Goal: Communication & Community: Answer question/provide support

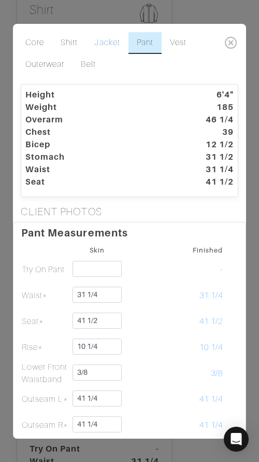
click at [109, 41] on link "Jacket" at bounding box center [107, 43] width 42 height 22
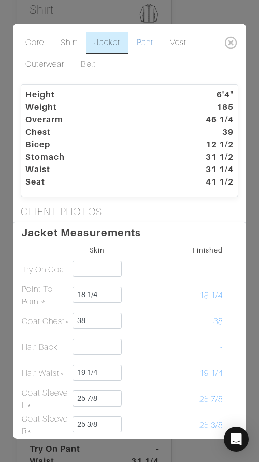
click at [140, 40] on link "Pant" at bounding box center [144, 43] width 33 height 22
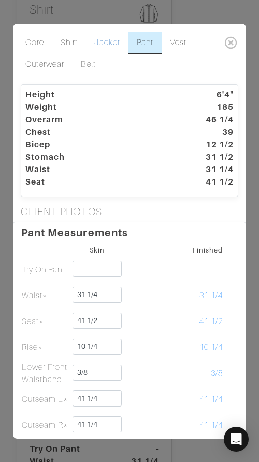
click at [104, 44] on link "Jacket" at bounding box center [107, 43] width 42 height 22
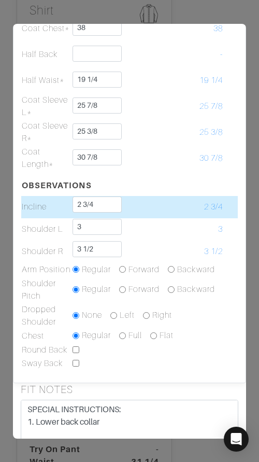
scroll to position [294, 0]
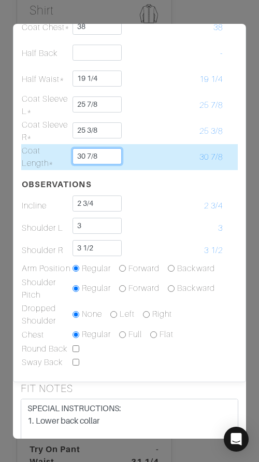
drag, startPoint x: 115, startPoint y: 156, endPoint x: 114, endPoint y: 148, distance: 8.8
click at [114, 148] on input "30 7/8" at bounding box center [98, 156] width 50 height 16
type input "30 3/4"
drag, startPoint x: 179, startPoint y: 147, endPoint x: 170, endPoint y: 168, distance: 23.0
click at [179, 147] on td "30 7/8" at bounding box center [198, 157] width 51 height 26
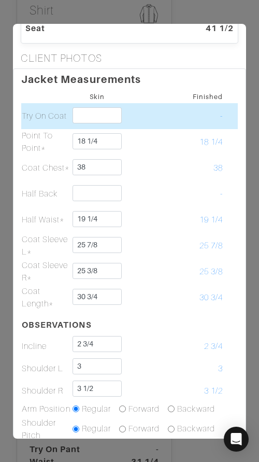
scroll to position [0, 0]
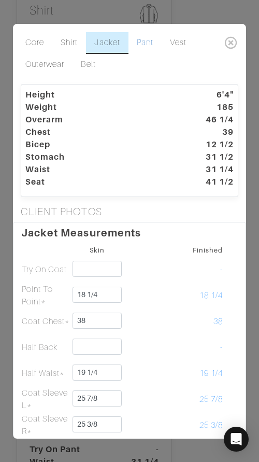
click at [142, 39] on link "Pant" at bounding box center [144, 43] width 33 height 22
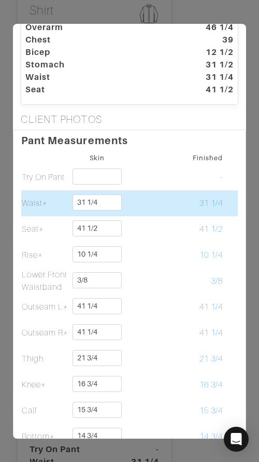
scroll to position [99, 0]
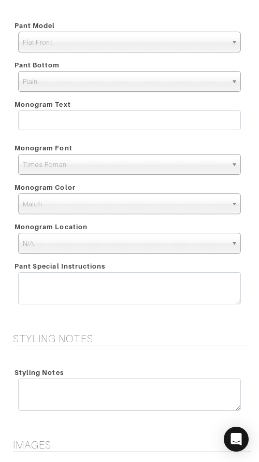
scroll to position [2232, 0]
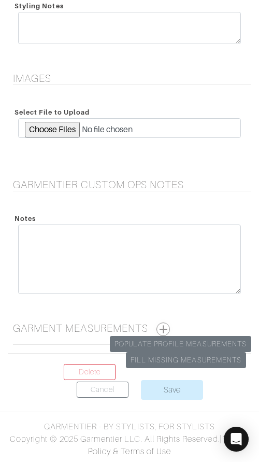
click at [162, 326] on button "button" at bounding box center [162, 328] width 13 height 13
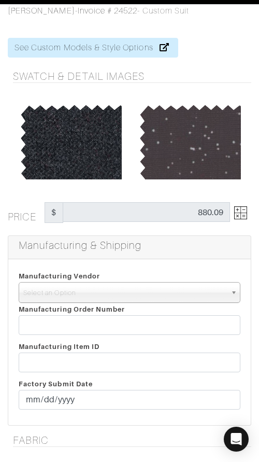
scroll to position [0, 0]
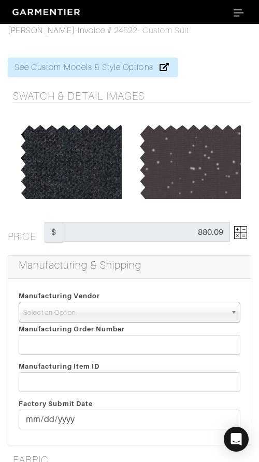
click at [114, 309] on span "Select an Option" at bounding box center [124, 312] width 203 height 21
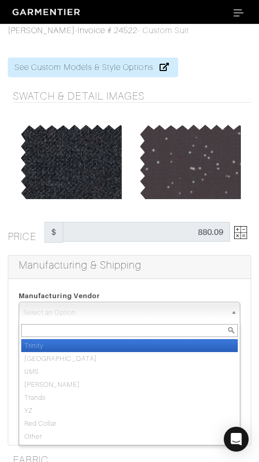
click at [141, 347] on li "Trinity" at bounding box center [129, 345] width 217 height 13
select select "1"
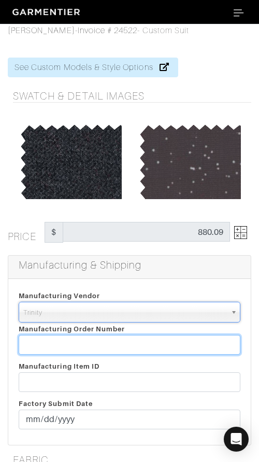
click at [142, 347] on input "text" at bounding box center [130, 345] width 222 height 20
paste input "814197"
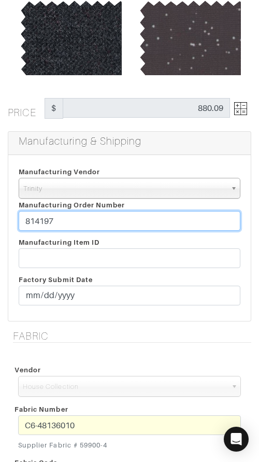
scroll to position [133, 0]
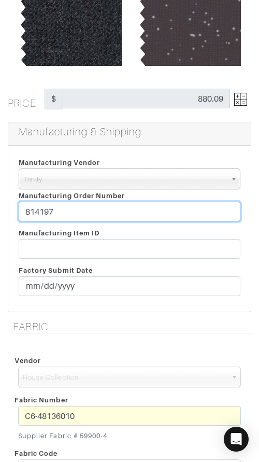
type input "814197"
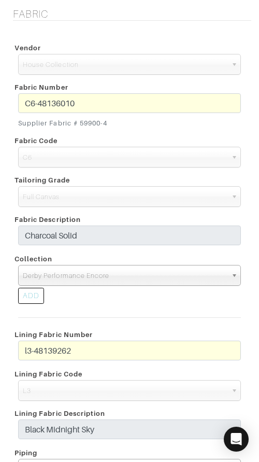
scroll to position [419, 0]
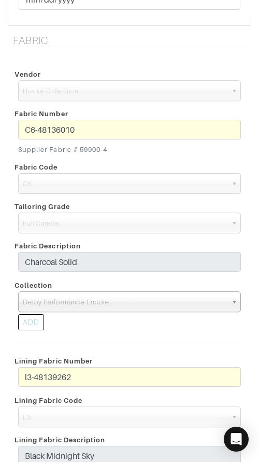
click at [109, 127] on div "C6-48136010 Supplier Fabric # 59900-4" at bounding box center [129, 139] width 238 height 39
click at [135, 300] on span "Derby Performance Encore" at bounding box center [125, 302] width 204 height 21
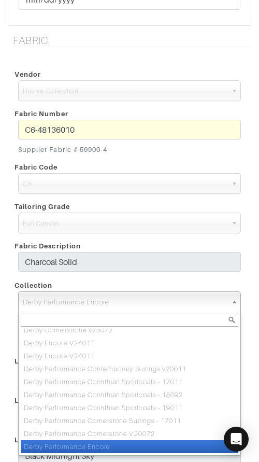
paste input ":Derby Encore V24011"
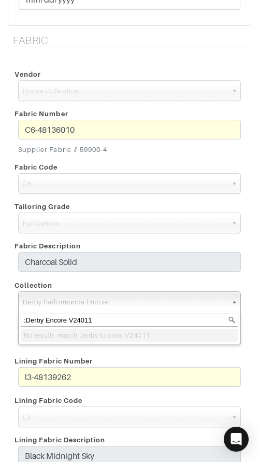
scroll to position [0, 0]
type input ":Derby Encore V24011"
click at [132, 282] on div "Collection" at bounding box center [129, 285] width 238 height 12
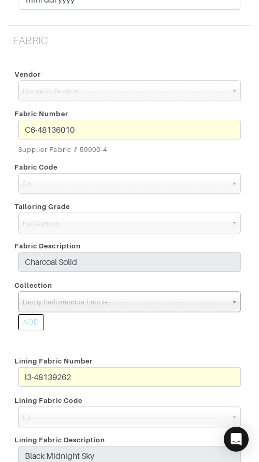
click at [30, 325] on div "ADD" at bounding box center [31, 322] width 26 height 16
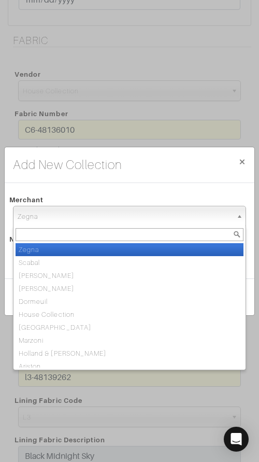
drag, startPoint x: 87, startPoint y: 218, endPoint x: 93, endPoint y: 235, distance: 18.2
click at [87, 218] on span "Zegna" at bounding box center [125, 216] width 214 height 21
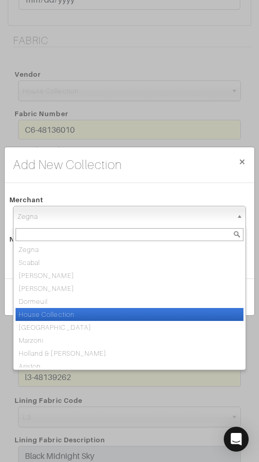
drag, startPoint x: 93, startPoint y: 310, endPoint x: 96, endPoint y: 305, distance: 6.3
click at [93, 310] on li "House Collection" at bounding box center [130, 314] width 228 height 13
select select "75"
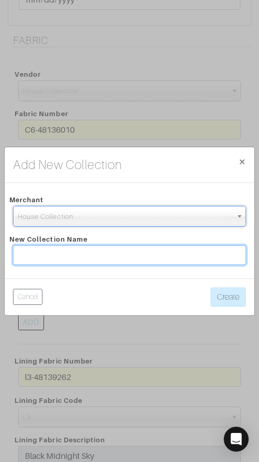
click at [101, 250] on input "text" at bounding box center [129, 255] width 233 height 20
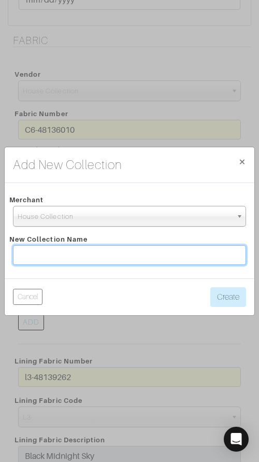
paste input ":Derby Encore V24011"
type input ":Derby Encore V24011"
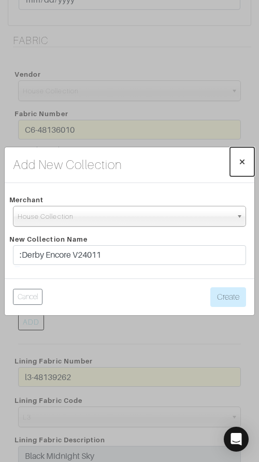
click at [240, 160] on span "×" at bounding box center [242, 161] width 8 height 14
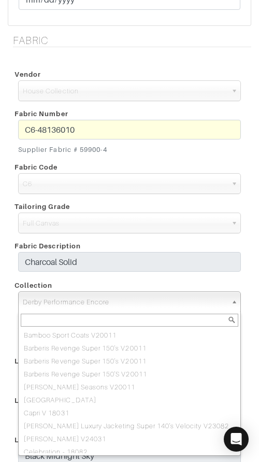
scroll to position [316, 0]
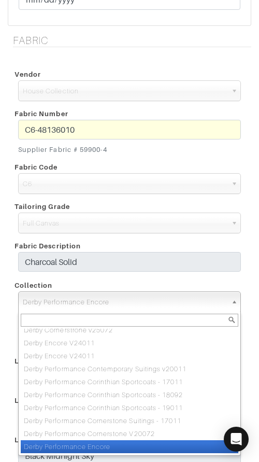
click at [108, 297] on span "Derby Performance Encore" at bounding box center [125, 302] width 204 height 21
paste input ":Derby Encore V24011"
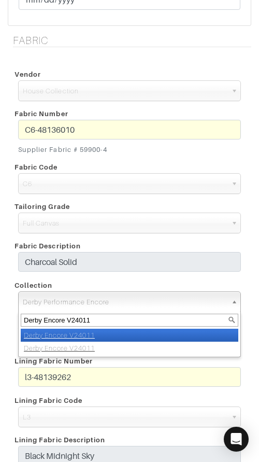
type input "Derby Encore V24011"
click at [133, 334] on li "Derby Encore V24011" at bounding box center [130, 334] width 218 height 13
select select "815"
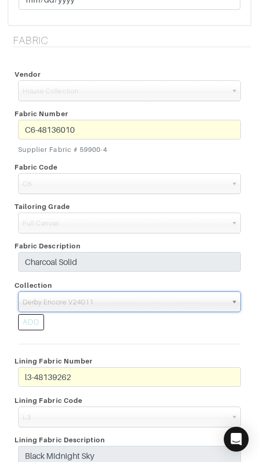
click at [180, 328] on div "ADD" at bounding box center [129, 323] width 238 height 23
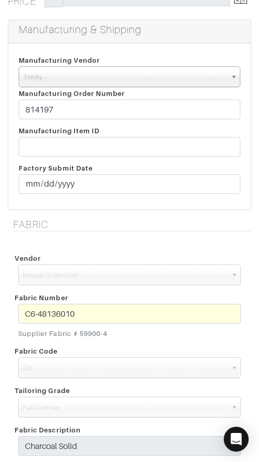
scroll to position [25, 0]
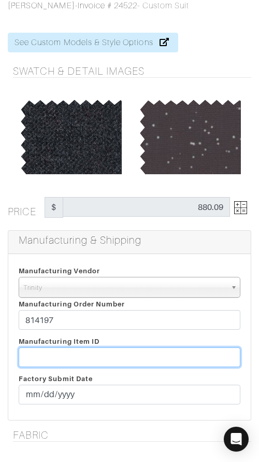
click at [128, 355] on input "text" at bounding box center [130, 357] width 222 height 20
paste input "T2-1783380."
type input "T2-1783380"
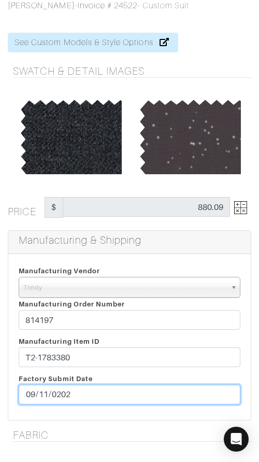
type input "[DATE]"
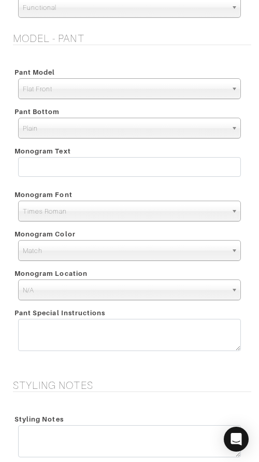
scroll to position [1831, 0]
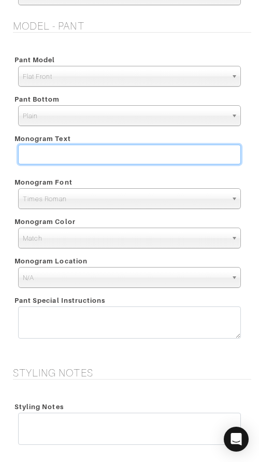
click at [179, 159] on input "text" at bounding box center [129, 155] width 223 height 20
type input "11"
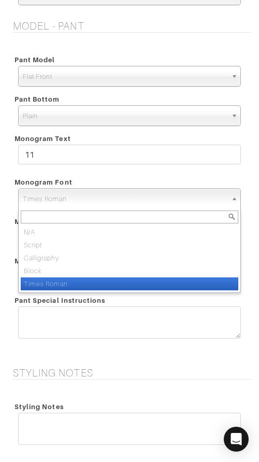
click at [109, 201] on span "Times Roman" at bounding box center [125, 199] width 204 height 21
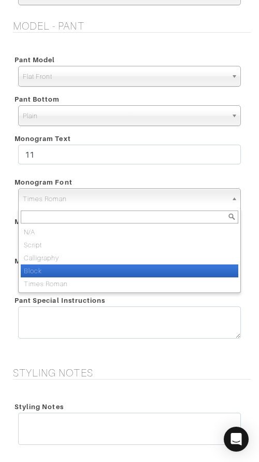
click at [101, 269] on li "Block" at bounding box center [130, 270] width 218 height 13
select select "Block"
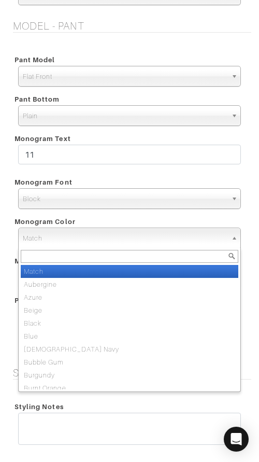
click at [128, 241] on span "Match" at bounding box center [125, 238] width 204 height 21
type input "sil"
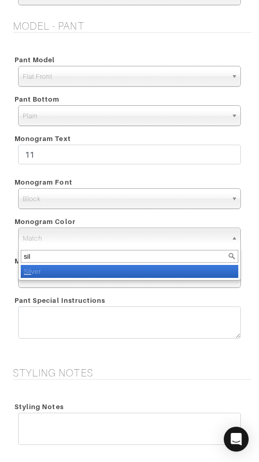
select select "2"
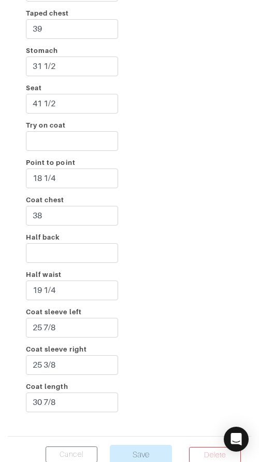
scroll to position [2625, 0]
drag, startPoint x: 46, startPoint y: 400, endPoint x: 66, endPoint y: 401, distance: 20.7
click at [66, 401] on input "30 7/8" at bounding box center [72, 403] width 92 height 20
type input "30 3/4"
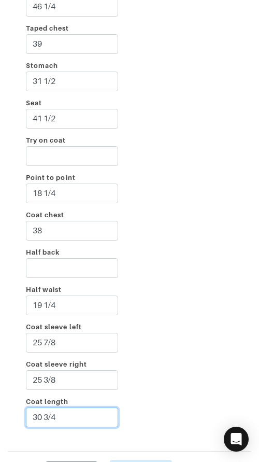
scroll to position [2690, 0]
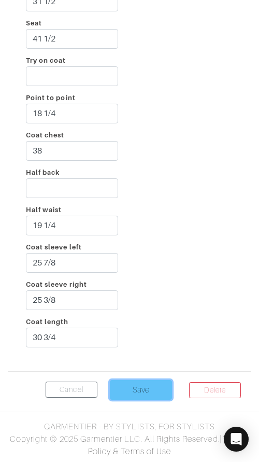
click at [153, 389] on input "Save" at bounding box center [141, 390] width 62 height 20
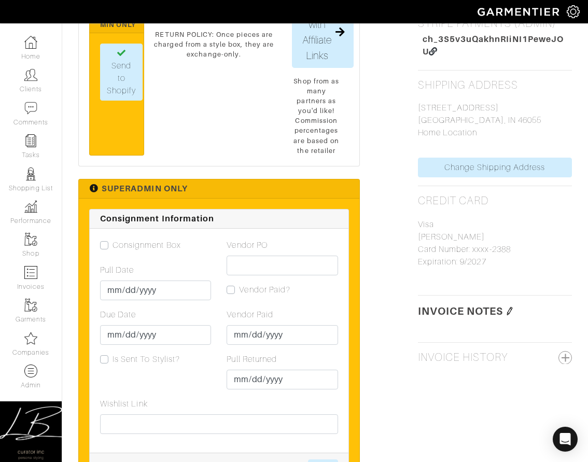
scroll to position [523, 0]
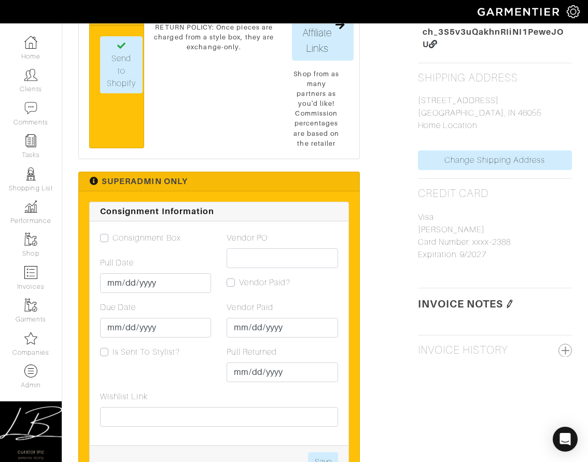
click at [259, 300] on img at bounding box center [509, 303] width 8 height 8
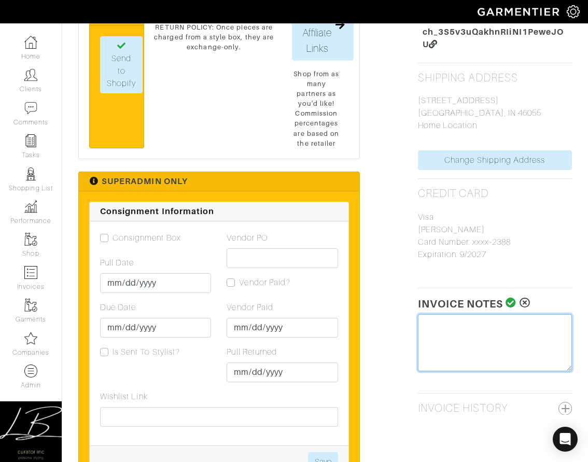
click at [259, 320] on textarea at bounding box center [495, 342] width 154 height 57
type textarea "Tariff Surcharge: $20"
click at [259, 304] on icon at bounding box center [510, 302] width 11 height 10
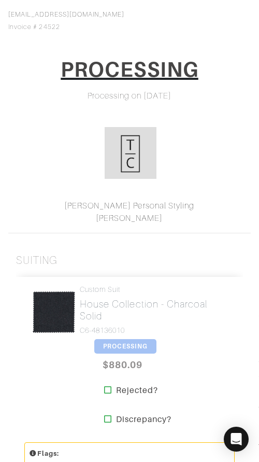
scroll to position [0, 0]
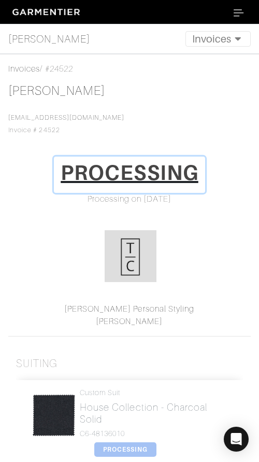
drag, startPoint x: 111, startPoint y: 173, endPoint x: 103, endPoint y: 170, distance: 8.2
click at [111, 173] on h1 "PROCESSING" at bounding box center [130, 172] width 138 height 25
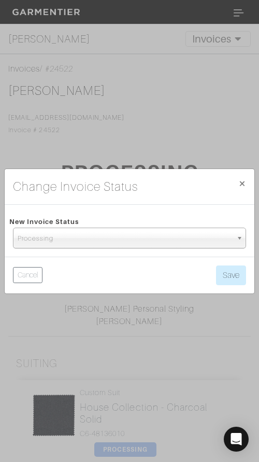
click at [120, 226] on div "New Invoice Status" at bounding box center [129, 221] width 249 height 12
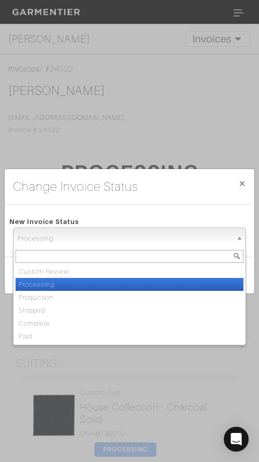
click at [122, 236] on span "Processing" at bounding box center [125, 238] width 214 height 21
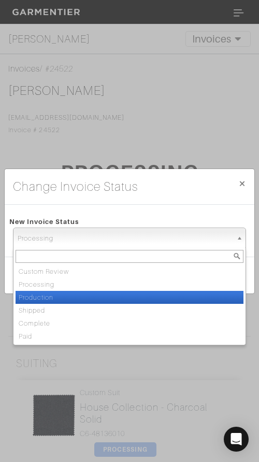
drag, startPoint x: 116, startPoint y: 297, endPoint x: 122, endPoint y: 293, distance: 6.8
click at [117, 296] on li "Production" at bounding box center [130, 297] width 228 height 13
select select "Production"
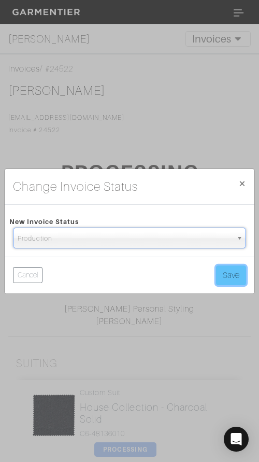
click at [231, 274] on button "Save" at bounding box center [231, 275] width 30 height 20
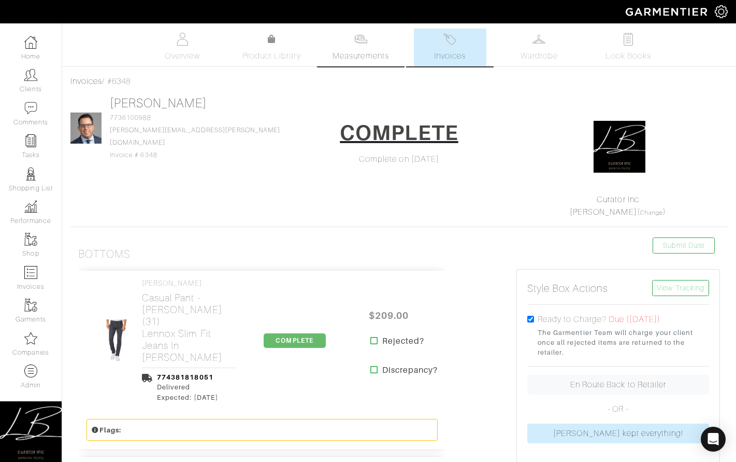
click at [335, 48] on link "Measurements" at bounding box center [360, 47] width 73 height 38
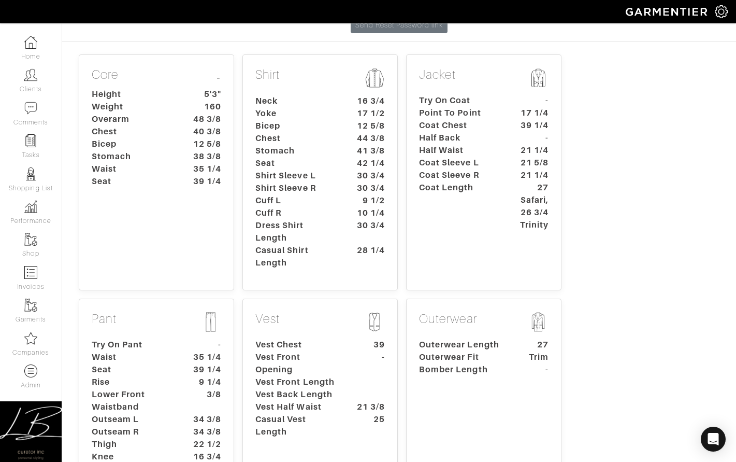
scroll to position [167, 0]
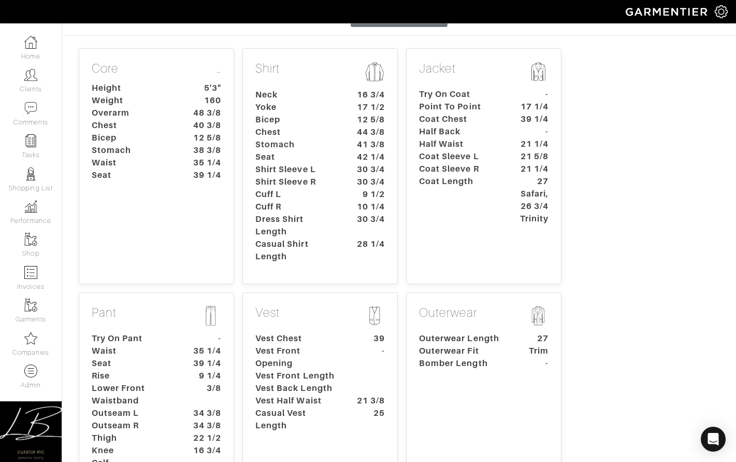
click at [165, 382] on dt "Lower Front Waistband" at bounding box center [132, 394] width 97 height 25
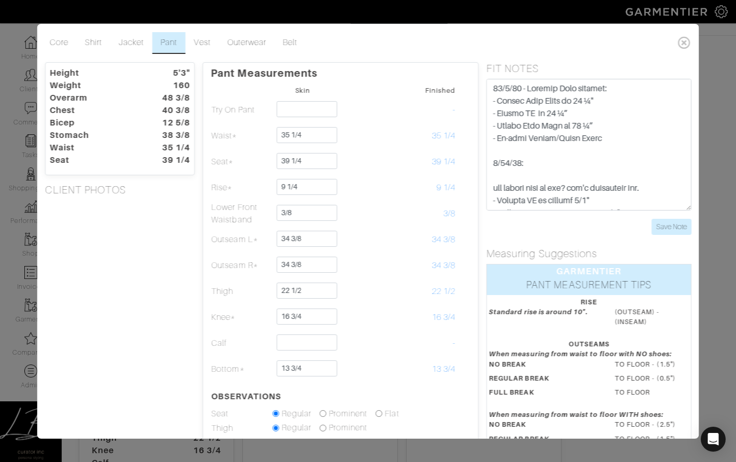
click at [107, 320] on div "Height 5'3" Weight 160 Overarm 48 3/8 Chest 40 3/8 Bicep 12 5/8 Stomach 38 3/8 …" at bounding box center [120, 331] width 166 height 539
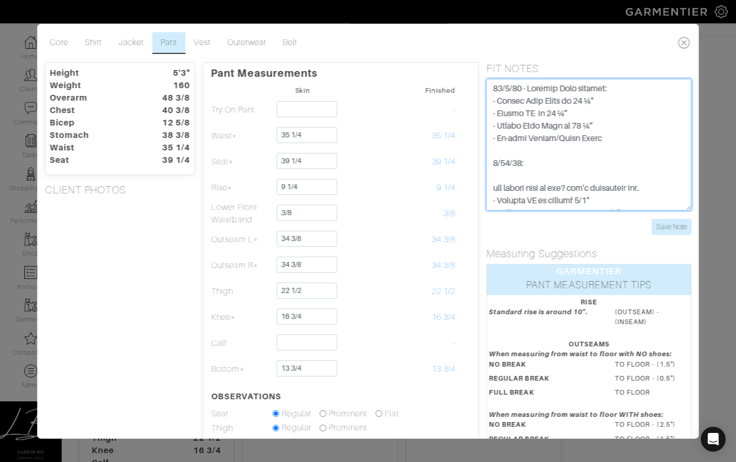
click at [491, 89] on textarea at bounding box center [588, 145] width 205 height 132
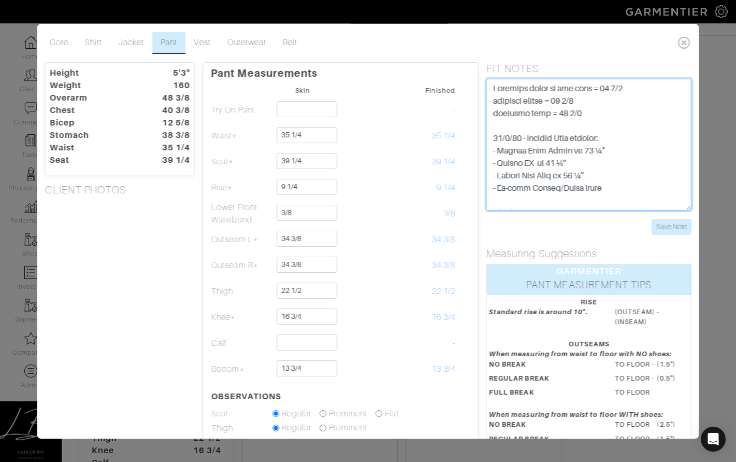
scroll to position [161, 0]
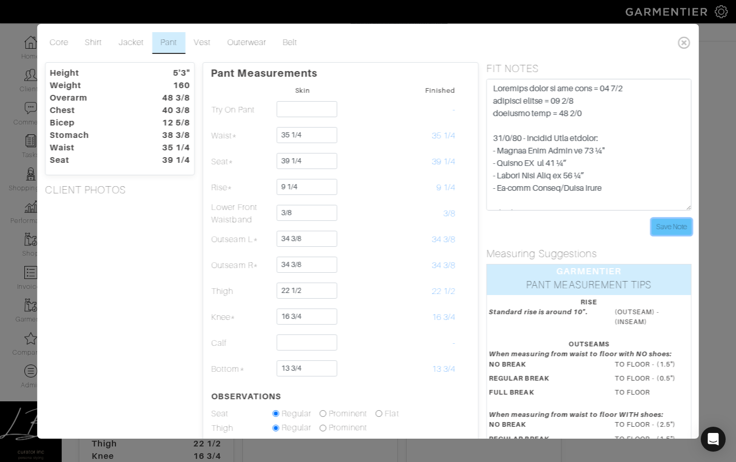
click at [676, 223] on input "Save Note" at bounding box center [672, 227] width 40 height 16
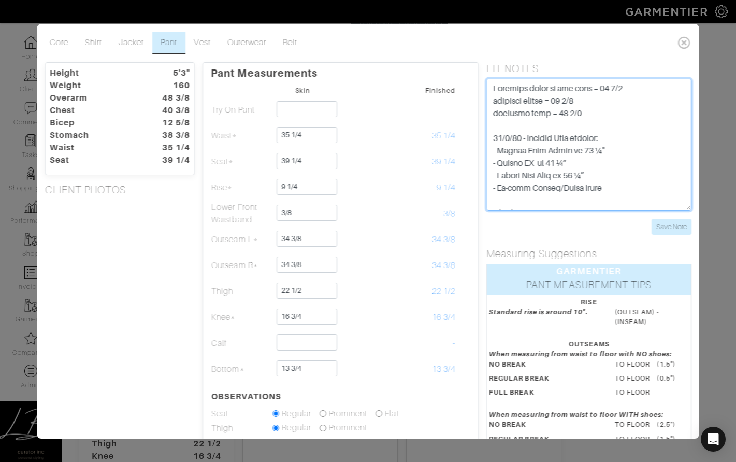
click at [618, 116] on textarea at bounding box center [588, 145] width 205 height 132
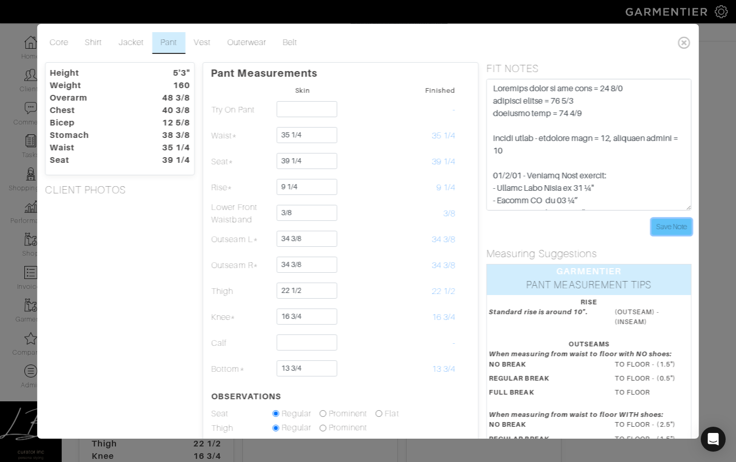
click at [679, 219] on input "Save Note" at bounding box center [672, 227] width 40 height 16
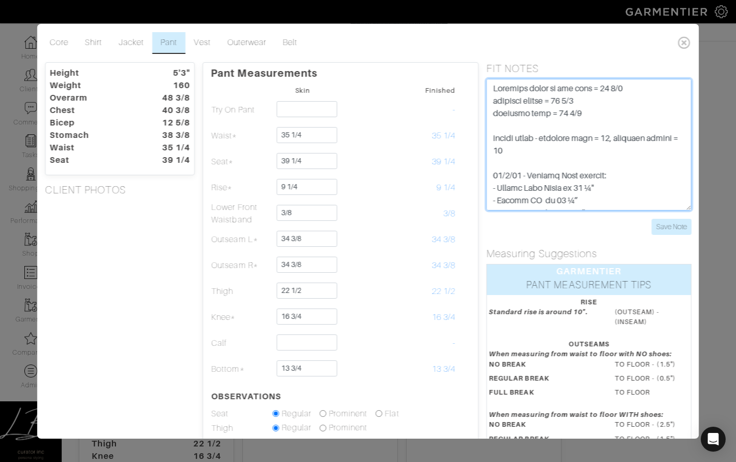
click at [520, 139] on textarea at bounding box center [588, 145] width 205 height 132
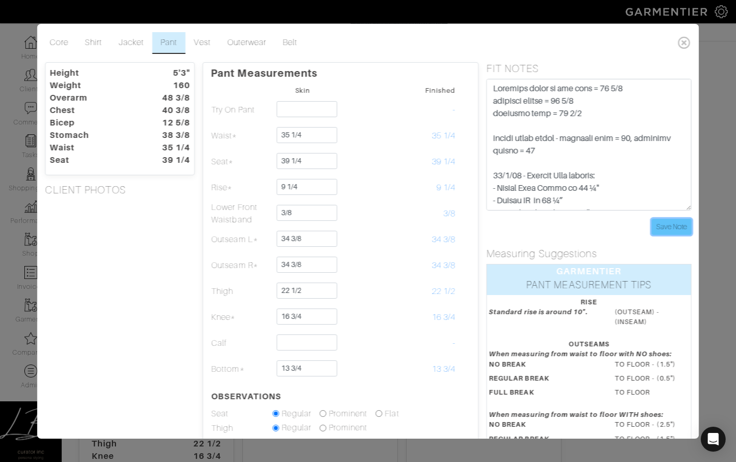
click at [663, 224] on input "Save Note" at bounding box center [672, 227] width 40 height 16
click at [723, 89] on div "Core Shirt Jacket Pant Vest Outerwear Belt Height 5'3" Weight 160 Overarm 48 3/…" at bounding box center [368, 231] width 736 height 462
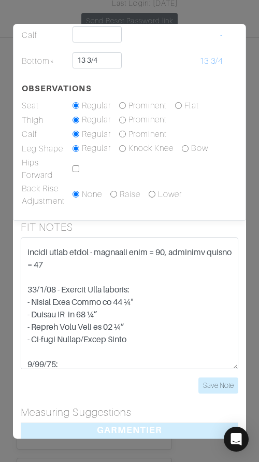
scroll to position [69, 0]
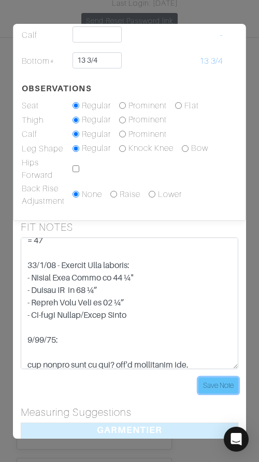
click at [219, 385] on input "Save Note" at bounding box center [218, 385] width 40 height 16
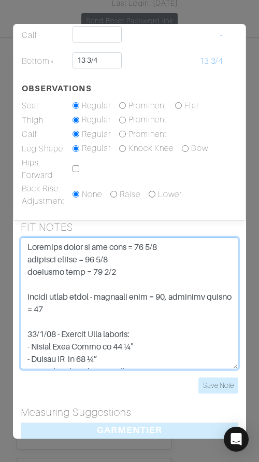
click at [143, 265] on textarea at bounding box center [130, 303] width 218 height 132
click at [169, 296] on textarea at bounding box center [130, 303] width 218 height 132
click at [170, 296] on textarea at bounding box center [130, 303] width 218 height 132
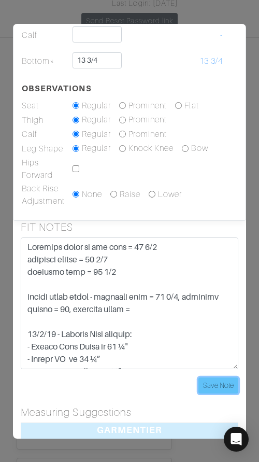
click at [215, 379] on input "Save Note" at bounding box center [218, 385] width 40 height 16
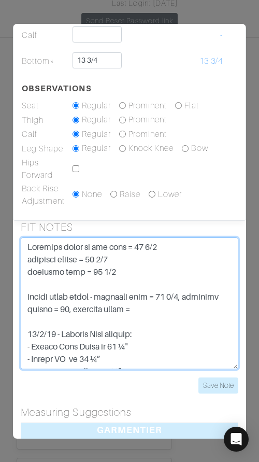
click at [145, 310] on textarea at bounding box center [130, 303] width 218 height 132
type textarea "Finished thigh on tux pant = 23 1/2 finished bottom = 13 1/2 finished knee = 16…"
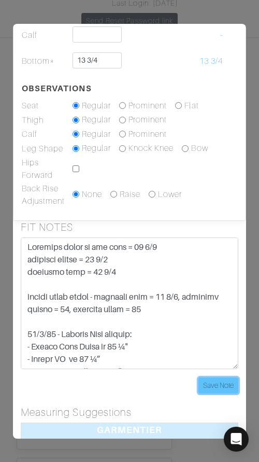
click at [218, 383] on input "Save Note" at bounding box center [218, 385] width 40 height 16
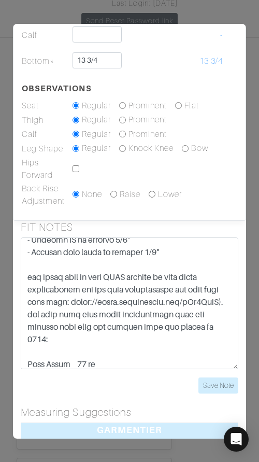
scroll to position [210, 0]
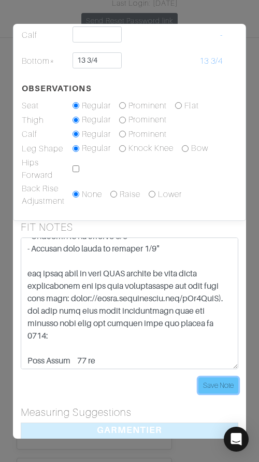
click at [216, 383] on input "Save Note" at bounding box center [218, 385] width 40 height 16
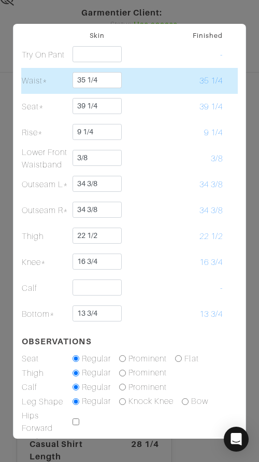
scroll to position [0, 0]
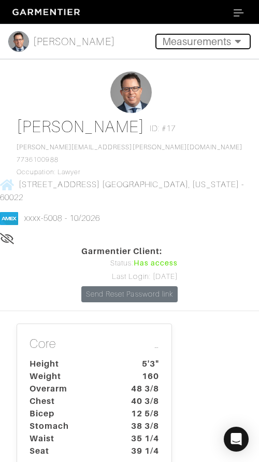
click at [198, 40] on button "Measurements" at bounding box center [202, 42] width 95 height 16
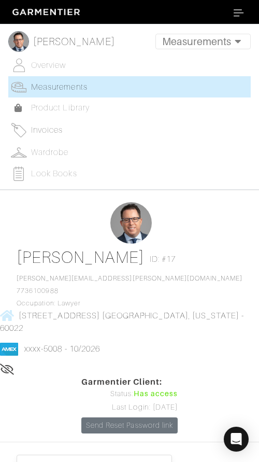
click at [63, 131] on link "Invoices" at bounding box center [129, 130] width 242 height 23
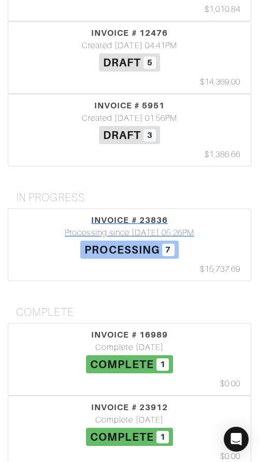
scroll to position [836, 0]
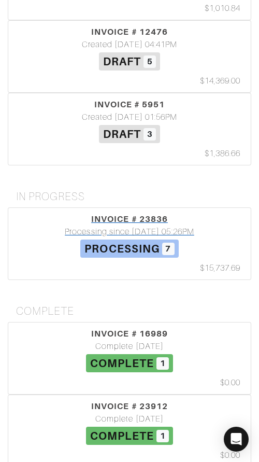
click at [85, 213] on div "INVOICE # 23836" at bounding box center [129, 219] width 237 height 12
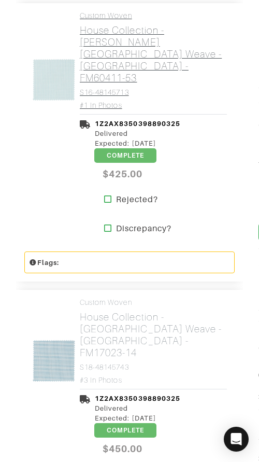
scroll to position [830, 0]
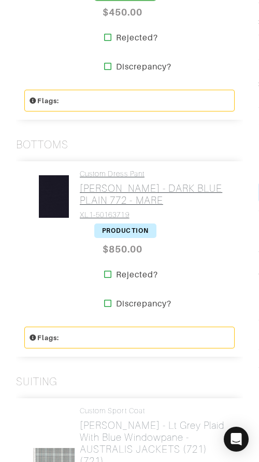
click at [105, 182] on h2 "[PERSON_NAME] - DARK BLUE PLAIN 772 - MARE" at bounding box center [153, 194] width 147 height 24
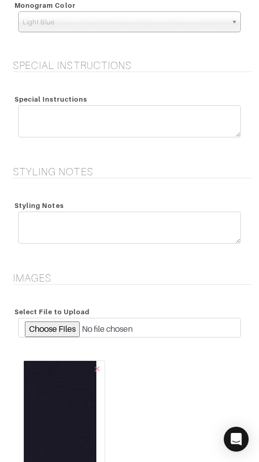
scroll to position [1447, 0]
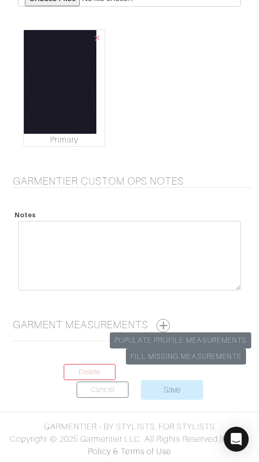
drag, startPoint x: 167, startPoint y: 324, endPoint x: 165, endPoint y: 317, distance: 7.5
click at [167, 324] on button "button" at bounding box center [162, 325] width 13 height 13
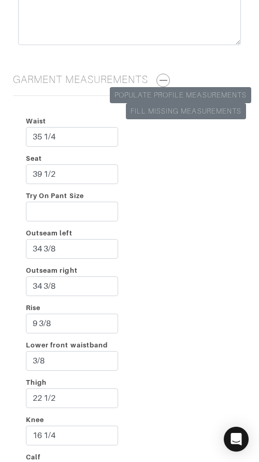
scroll to position [1693, 0]
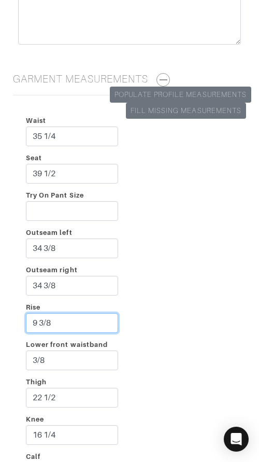
drag, startPoint x: 74, startPoint y: 322, endPoint x: 75, endPoint y: 309, distance: 13.6
click at [75, 309] on div "Rise 9 3/8" at bounding box center [72, 318] width 108 height 37
type input "9 1/4"
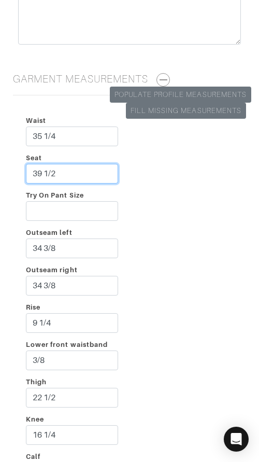
drag, startPoint x: 78, startPoint y: 170, endPoint x: 78, endPoint y: 161, distance: 9.3
click at [78, 161] on div "Seat 39 1/2" at bounding box center [72, 169] width 108 height 37
type input "40"
click at [215, 187] on div "Waist 35 1/4 Seat 40 Try On Pant Size Outseam left 34 3/8 Outseam right 34 3/8 …" at bounding box center [129, 319] width 243 height 431
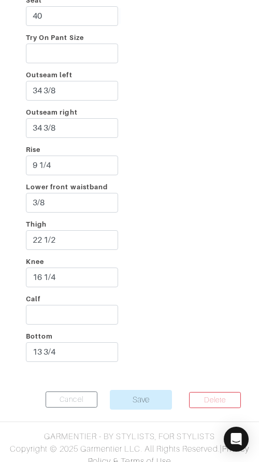
scroll to position [1851, 0]
drag, startPoint x: 77, startPoint y: 353, endPoint x: 80, endPoint y: 342, distance: 11.3
click at [79, 343] on input "13 3/4" at bounding box center [72, 351] width 92 height 20
type input "13 1/4"
drag, startPoint x: 171, startPoint y: 290, endPoint x: 179, endPoint y: 325, distance: 36.1
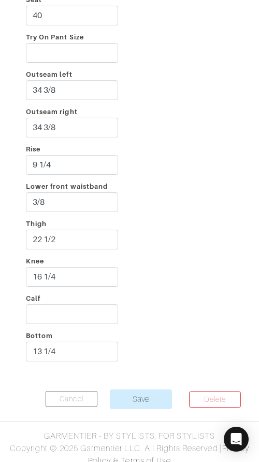
click at [171, 290] on div "Waist 35 1/4 Seat 40 Try On Pant Size Outseam left 34 3/8 Outseam right 34 3/8 …" at bounding box center [129, 161] width 243 height 431
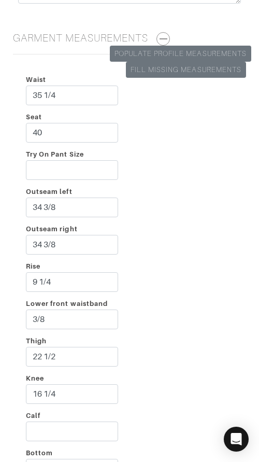
scroll to position [1860, 0]
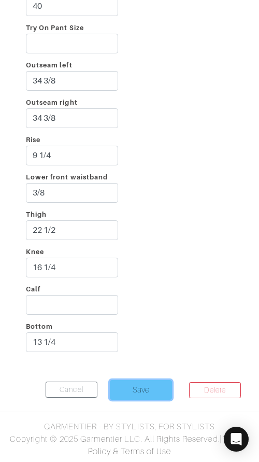
click at [152, 381] on input "Save" at bounding box center [141, 390] width 62 height 20
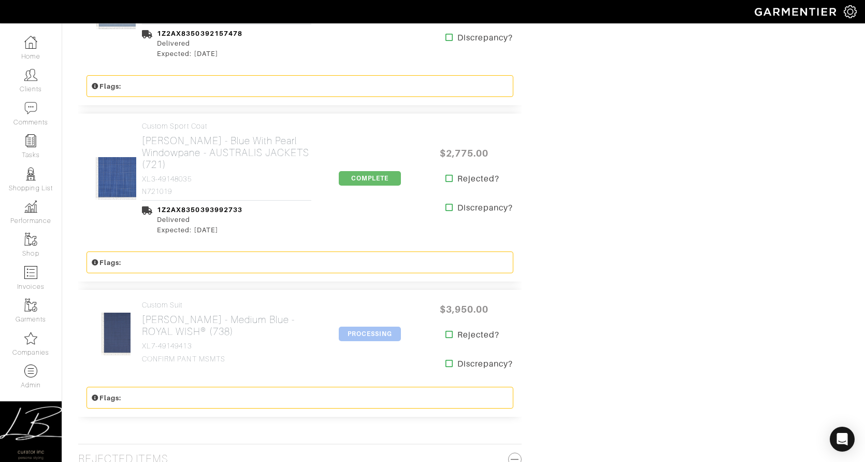
scroll to position [1054, 0]
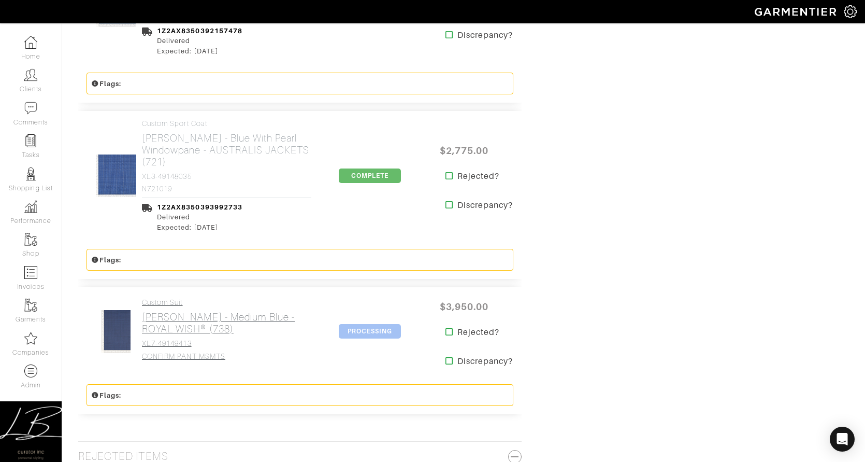
click at [192, 311] on h2 "[PERSON_NAME] - Medium Blue - ROYAL WISH® (738)" at bounding box center [226, 323] width 169 height 24
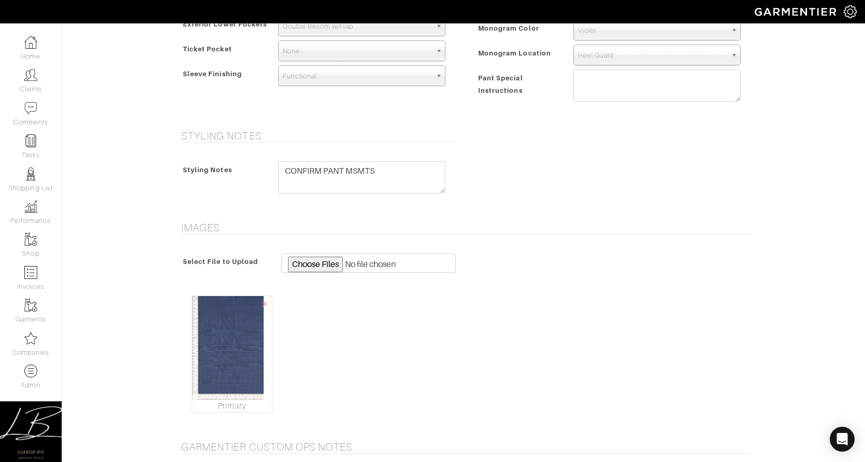
scroll to position [848, 0]
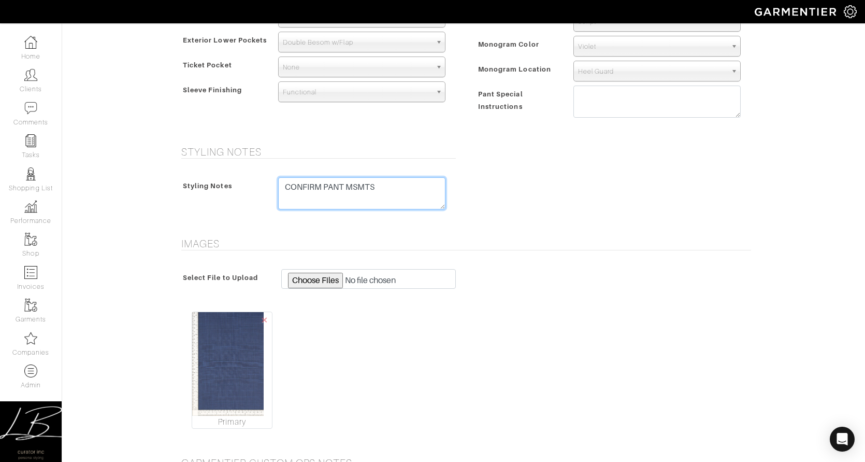
drag, startPoint x: 390, startPoint y: 192, endPoint x: 391, endPoint y: 170, distance: 22.3
click at [259, 170] on div "Styling Notes CONFIRM PANT MSMTS" at bounding box center [316, 196] width 280 height 58
drag, startPoint x: 662, startPoint y: 178, endPoint x: 653, endPoint y: 195, distance: 19.2
click at [259, 178] on div "Styling Notes Styling Notes CONFIRM PANT MSMTS" at bounding box center [463, 185] width 591 height 79
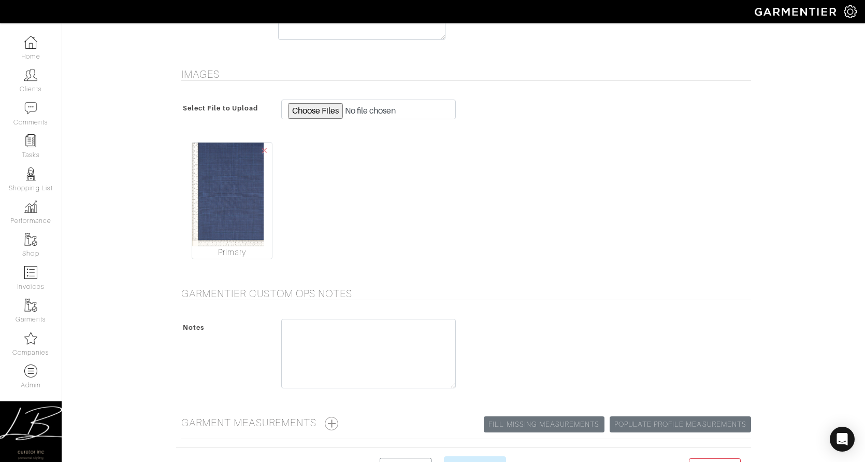
scroll to position [1094, 0]
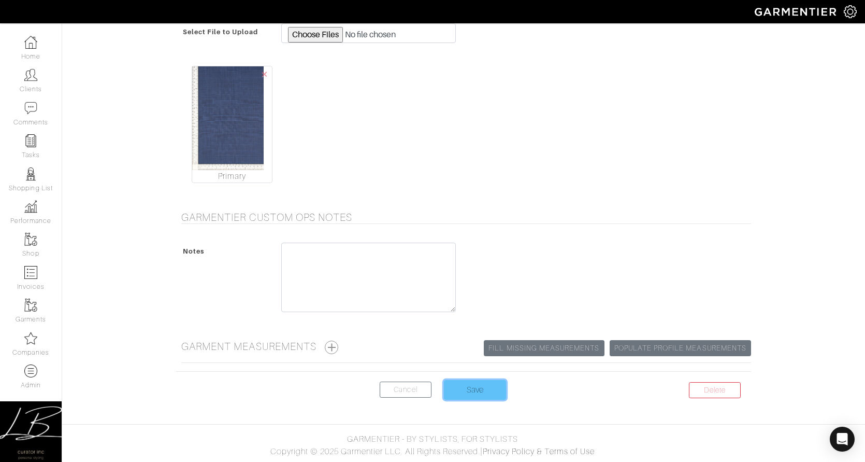
click at [259, 387] on input "Save" at bounding box center [475, 390] width 62 height 20
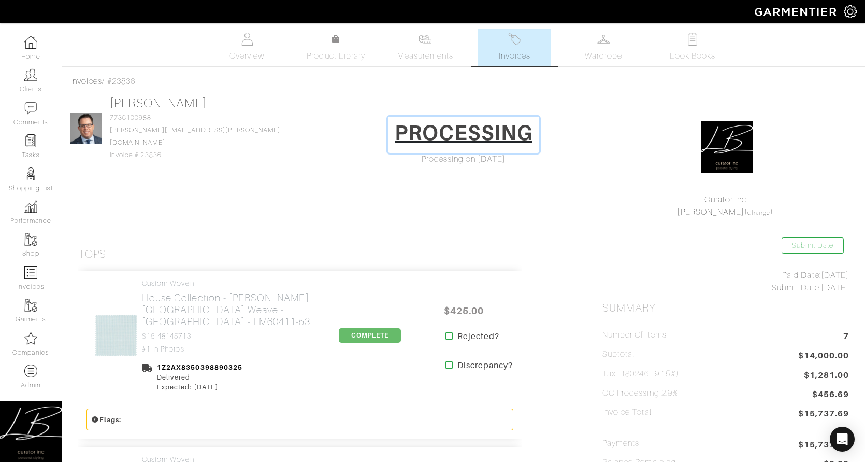
click at [395, 126] on h1 "PROCESSING" at bounding box center [464, 132] width 138 height 25
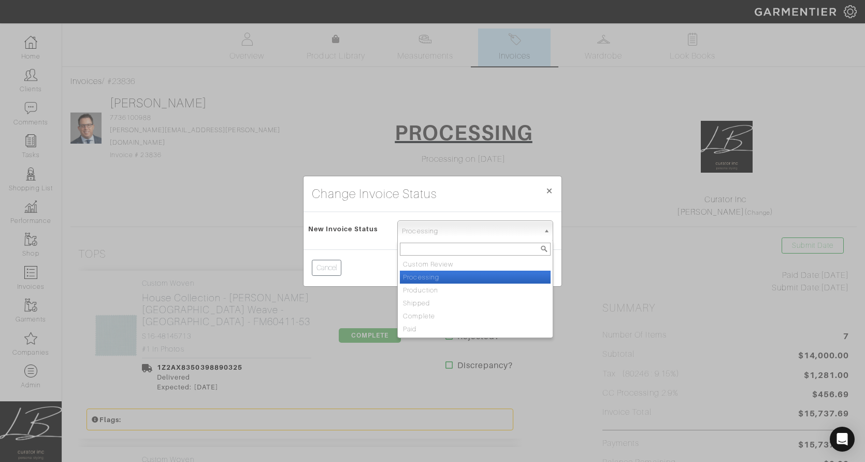
click at [421, 236] on span "Processing" at bounding box center [470, 231] width 137 height 21
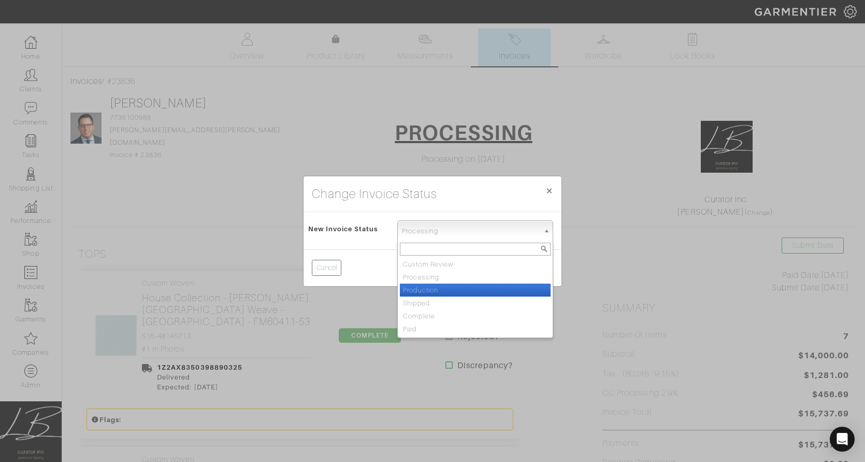
click at [432, 291] on li "Production" at bounding box center [475, 289] width 151 height 13
select select "Production"
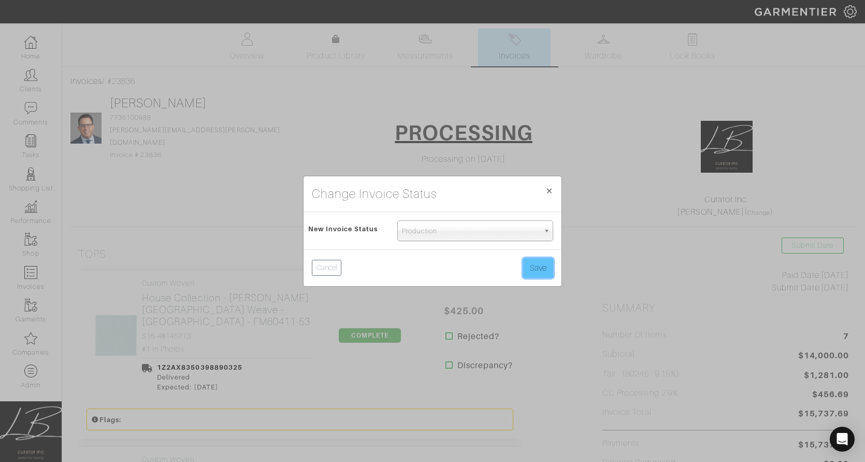
click at [527, 271] on button "Save" at bounding box center [538, 268] width 30 height 20
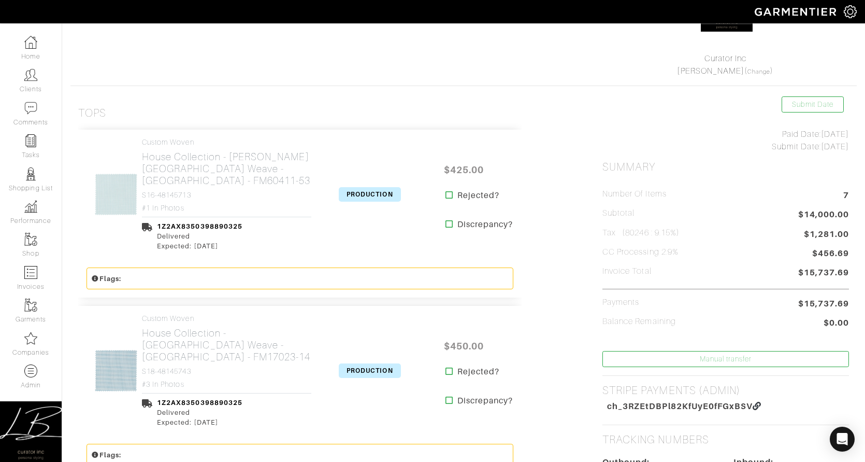
scroll to position [152, 0]
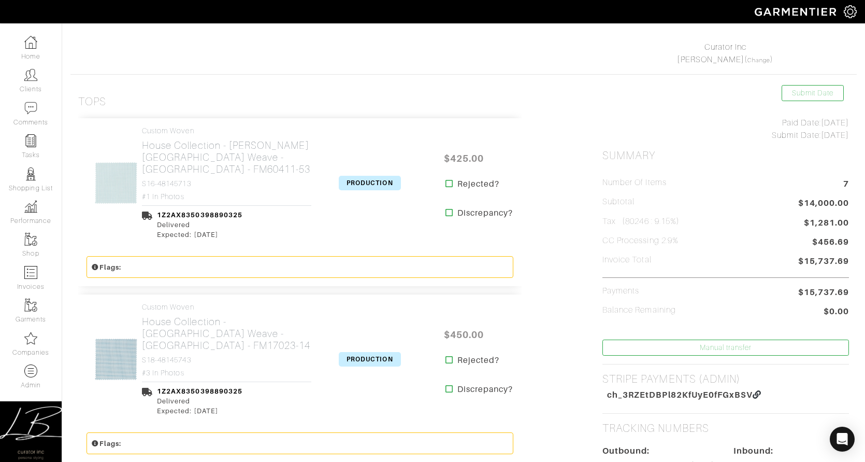
click at [383, 177] on span "PRODUCTION" at bounding box center [370, 183] width 62 height 15
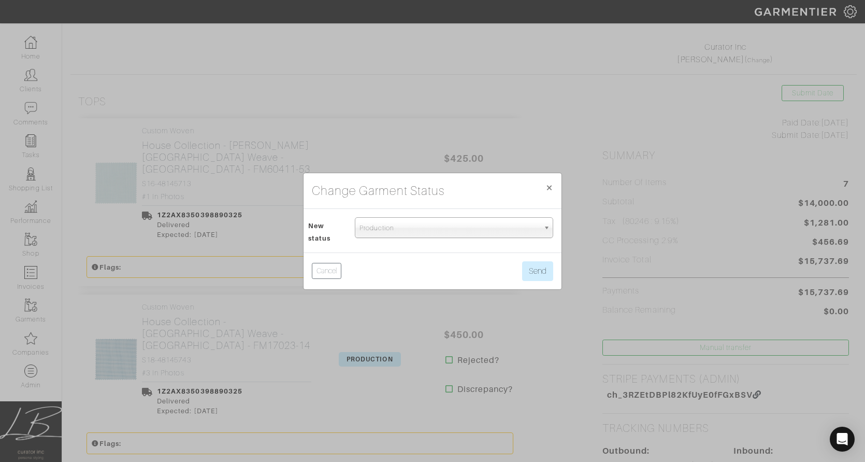
drag, startPoint x: 399, startPoint y: 228, endPoint x: 402, endPoint y: 256, distance: 27.5
click at [399, 228] on span "Production" at bounding box center [450, 228] width 180 height 21
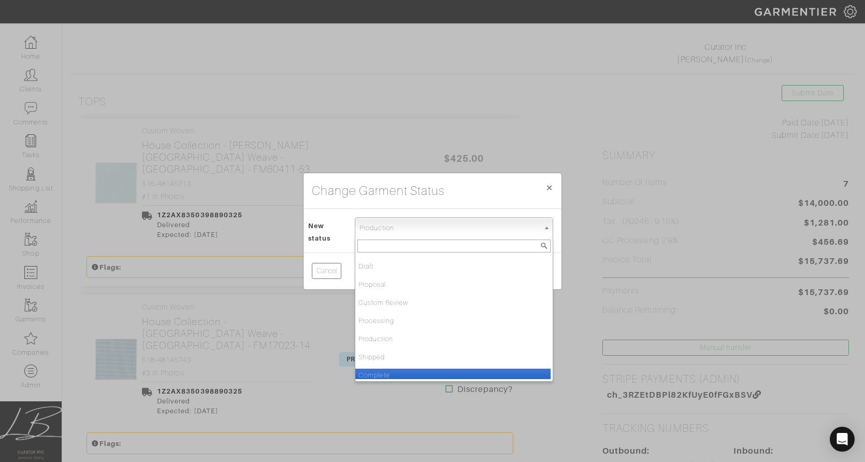
drag, startPoint x: 412, startPoint y: 370, endPoint x: 451, endPoint y: 354, distance: 42.5
click at [412, 370] on li "Complete" at bounding box center [452, 374] width 195 height 13
select select "Complete"
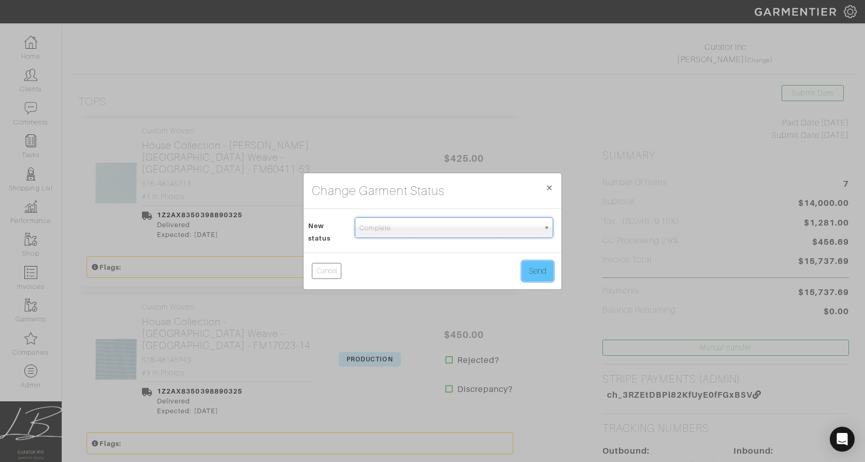
click at [542, 280] on button "Send" at bounding box center [537, 271] width 31 height 20
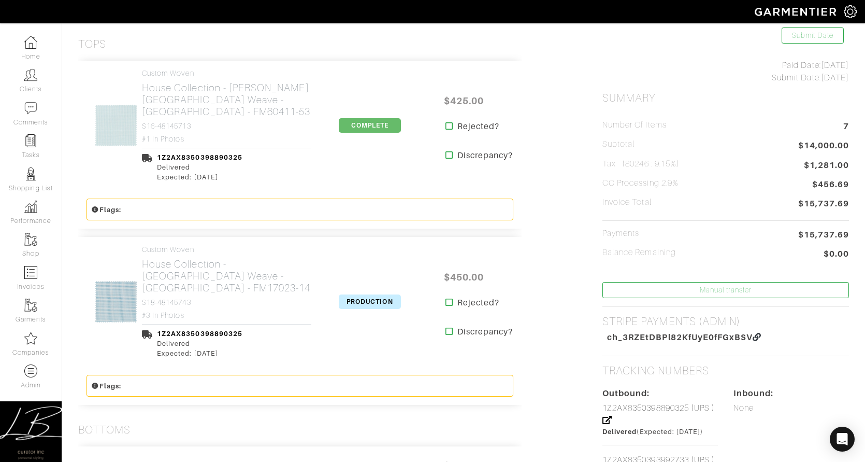
scroll to position [214, 0]
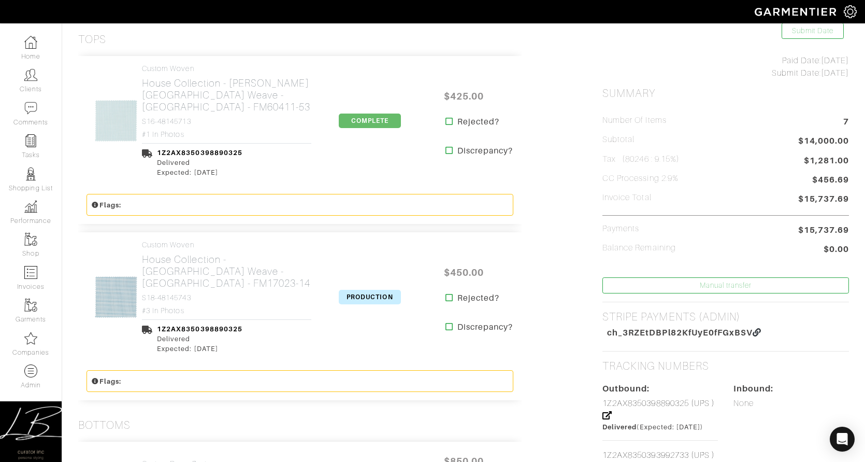
click at [384, 290] on span "PRODUCTION" at bounding box center [370, 297] width 62 height 15
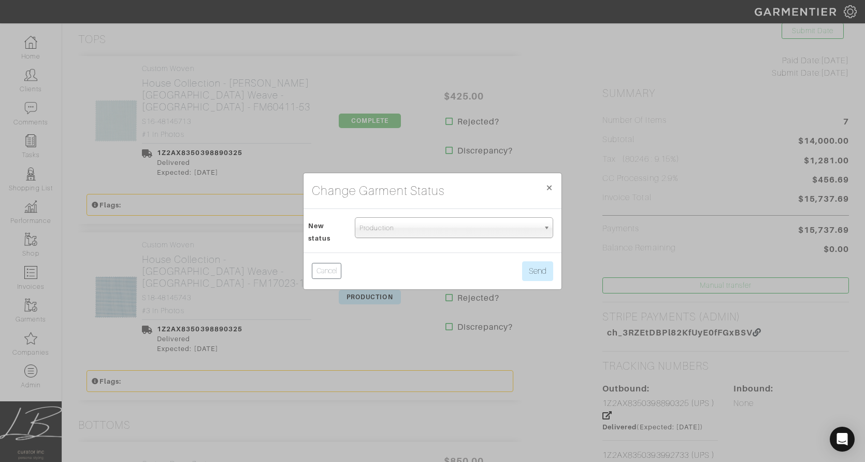
click at [398, 229] on span "Production" at bounding box center [450, 228] width 180 height 21
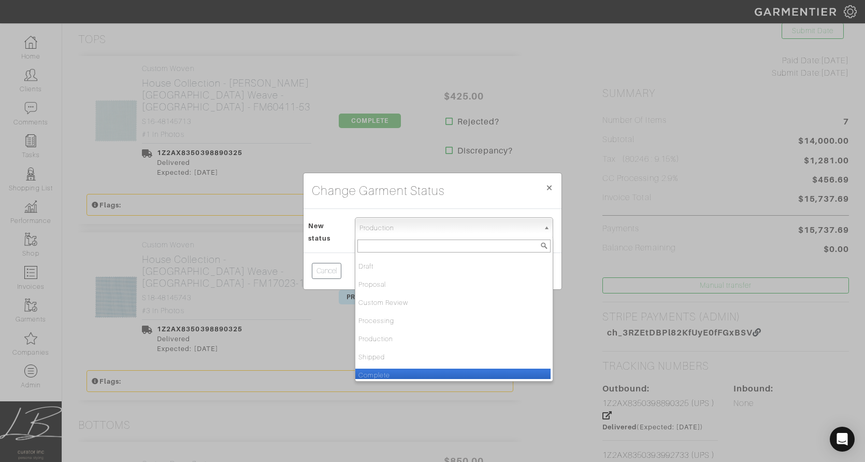
drag, startPoint x: 406, startPoint y: 371, endPoint x: 418, endPoint y: 357, distance: 18.8
click at [406, 371] on li "Complete" at bounding box center [452, 374] width 195 height 13
select select "Complete"
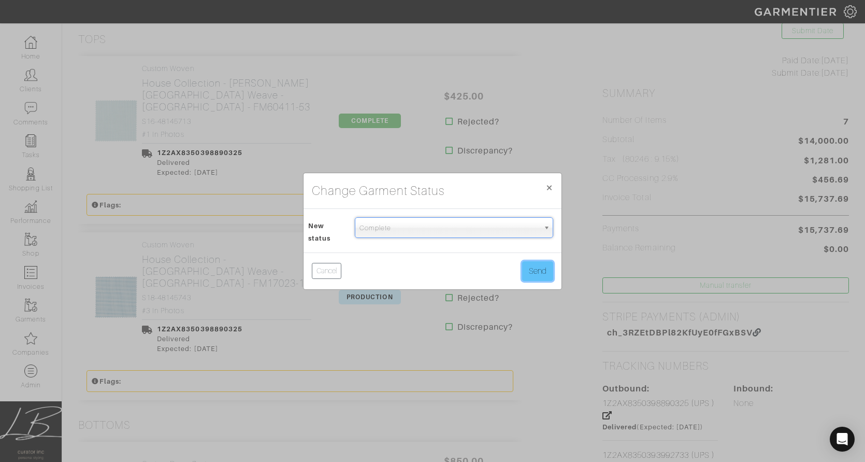
click at [531, 270] on button "Send" at bounding box center [537, 271] width 31 height 20
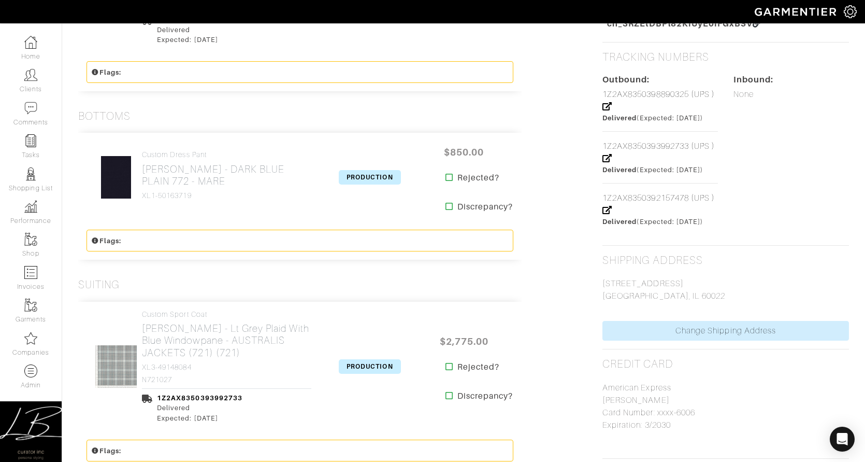
scroll to position [524, 0]
click at [367, 169] on span "PRODUCTION" at bounding box center [370, 176] width 62 height 15
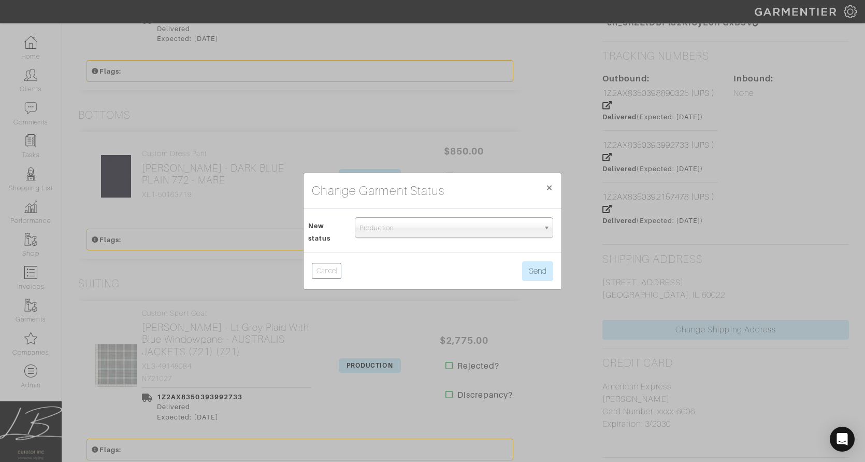
drag, startPoint x: 491, startPoint y: 129, endPoint x: 490, endPoint y: 134, distance: 5.4
click at [491, 129] on div "Change Garment Status × Close New status Draft Proposal Custom Review Processin…" at bounding box center [432, 231] width 865 height 462
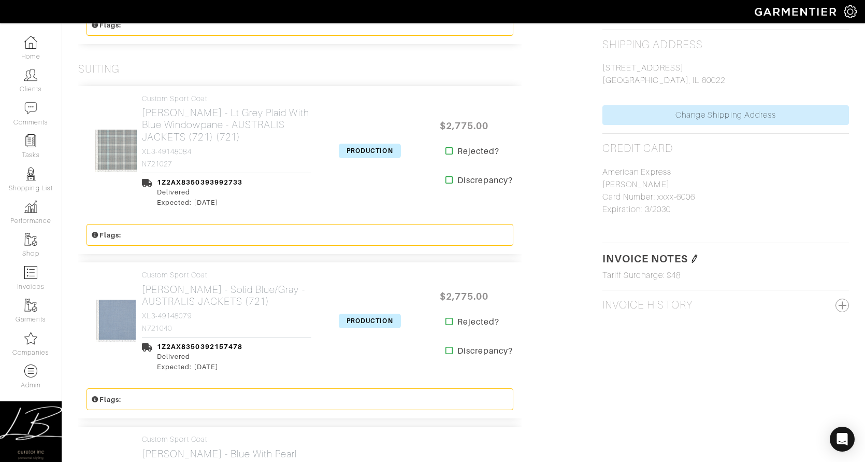
scroll to position [743, 0]
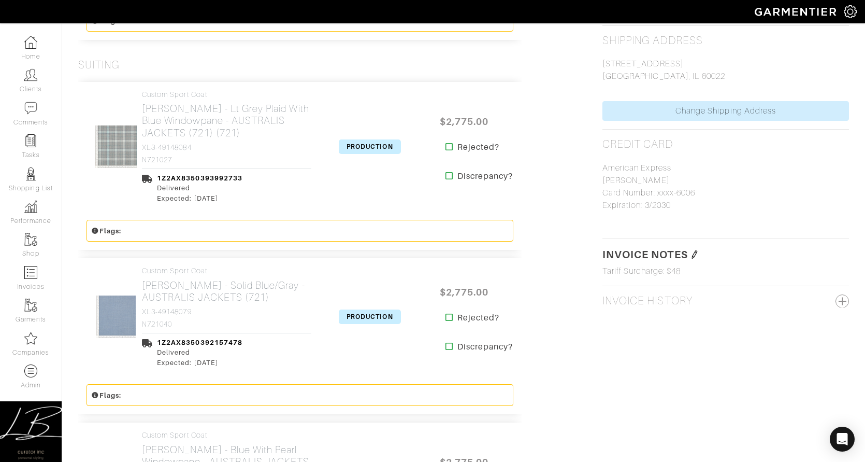
click at [383, 139] on span "PRODUCTION" at bounding box center [370, 146] width 62 height 15
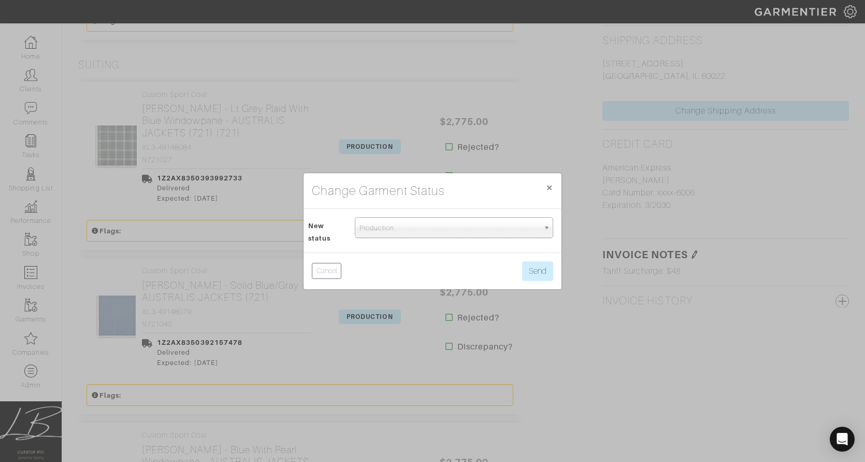
click at [434, 234] on span "Production" at bounding box center [450, 228] width 180 height 21
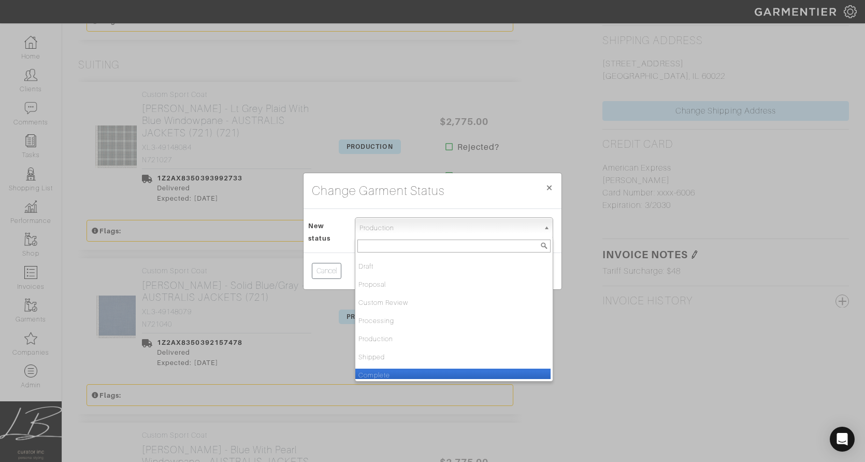
click at [429, 369] on li "Complete" at bounding box center [452, 374] width 195 height 13
select select "Complete"
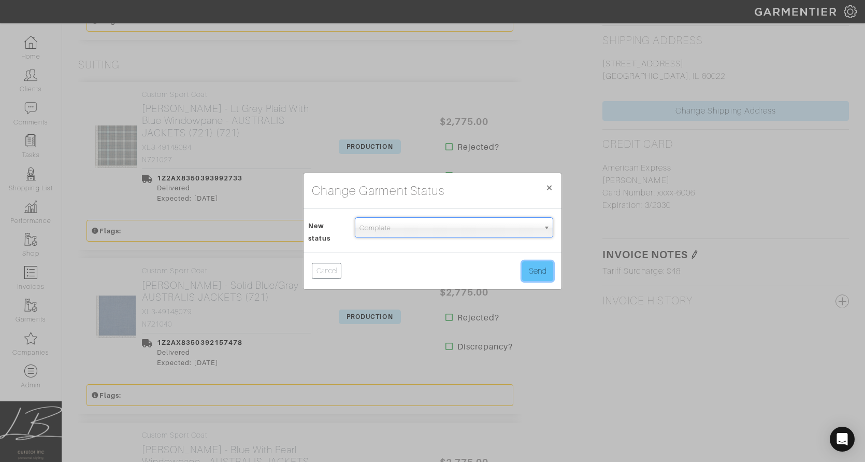
drag, startPoint x: 534, startPoint y: 268, endPoint x: 527, endPoint y: 267, distance: 7.3
click at [534, 268] on button "Send" at bounding box center [537, 271] width 31 height 20
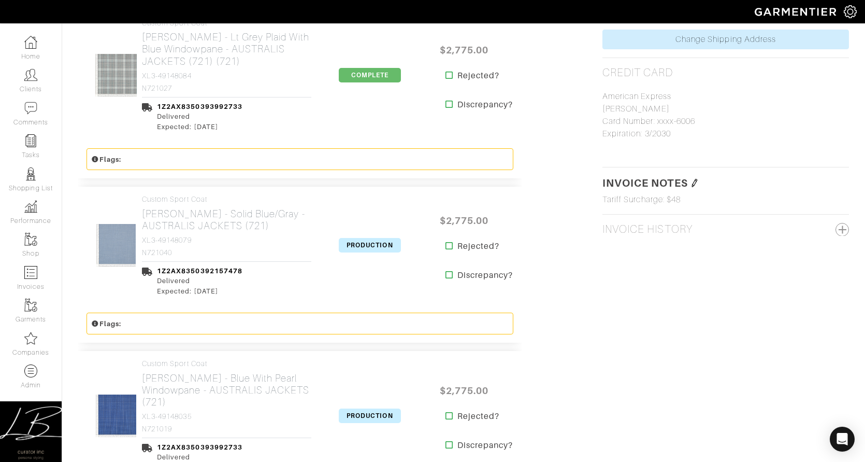
scroll to position [815, 0]
click at [370, 237] on span "PRODUCTION" at bounding box center [370, 244] width 62 height 15
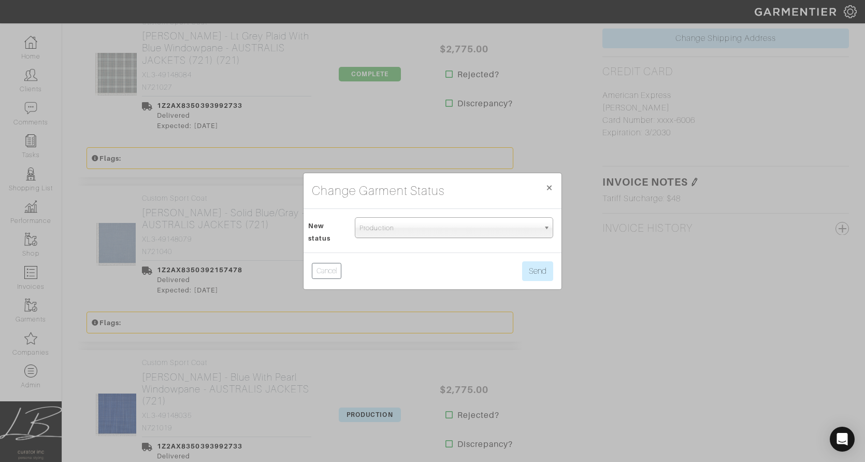
drag, startPoint x: 419, startPoint y: 231, endPoint x: 415, endPoint y: 240, distance: 9.7
click at [419, 232] on span "Production" at bounding box center [450, 228] width 180 height 21
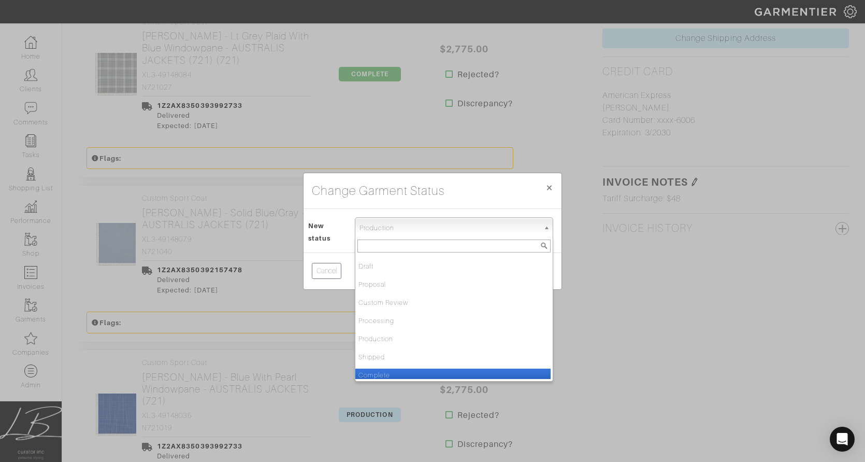
drag, startPoint x: 419, startPoint y: 377, endPoint x: 422, endPoint y: 371, distance: 6.0
click at [419, 375] on li "Complete" at bounding box center [452, 374] width 195 height 13
select select "Complete"
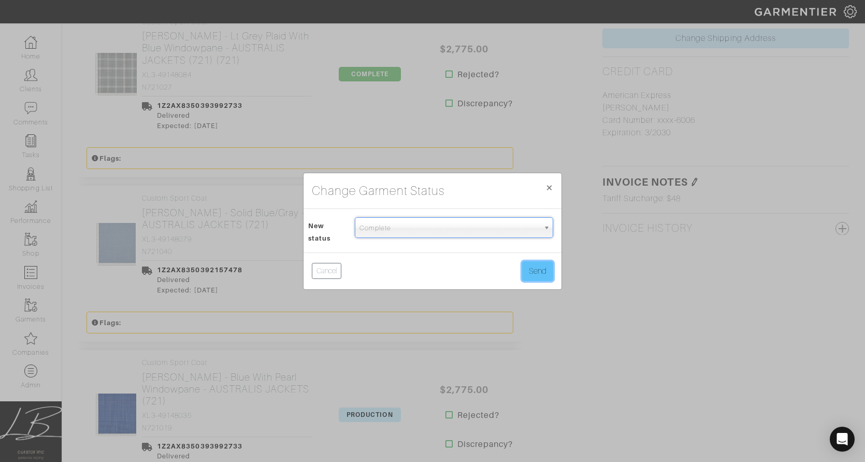
click at [537, 273] on button "Send" at bounding box center [537, 271] width 31 height 20
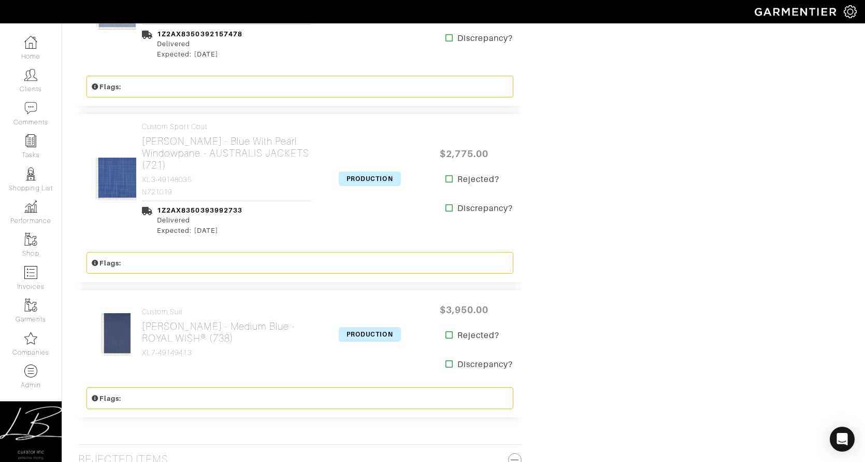
scroll to position [1055, 0]
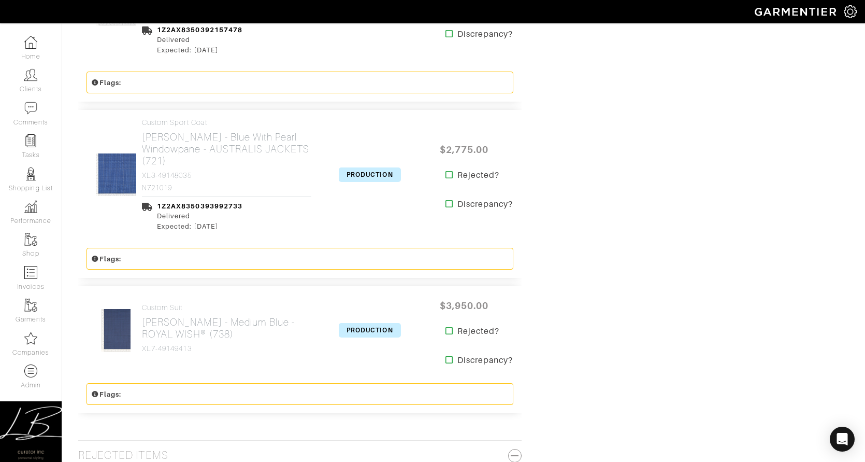
click at [359, 167] on span "PRODUCTION" at bounding box center [370, 174] width 62 height 15
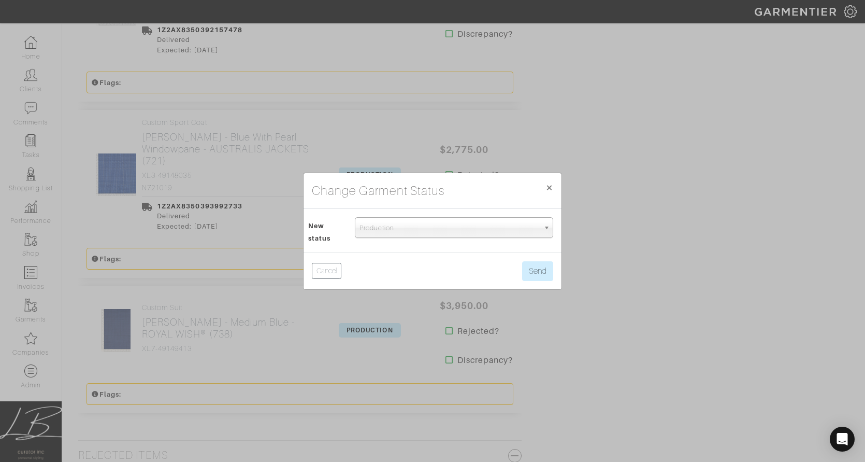
drag, startPoint x: 411, startPoint y: 227, endPoint x: 411, endPoint y: 239, distance: 12.4
click at [411, 227] on span "Production" at bounding box center [450, 228] width 180 height 21
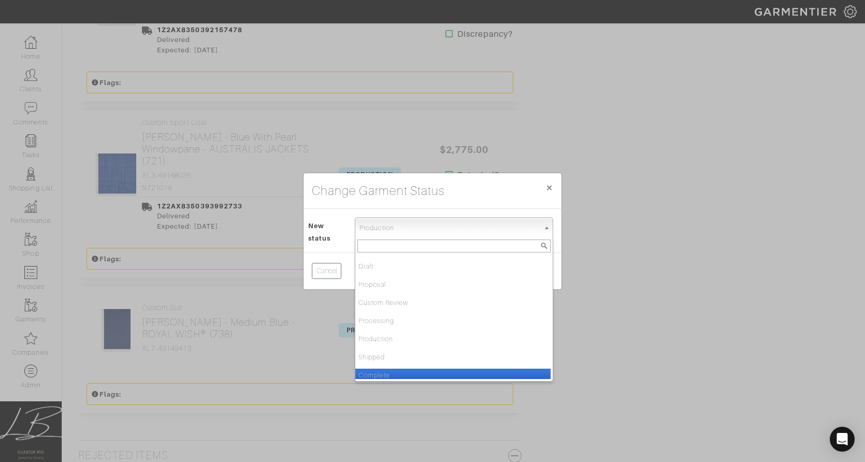
drag, startPoint x: 418, startPoint y: 371, endPoint x: 423, endPoint y: 366, distance: 7.0
click at [420, 370] on li "Complete" at bounding box center [452, 374] width 195 height 13
select select "Complete"
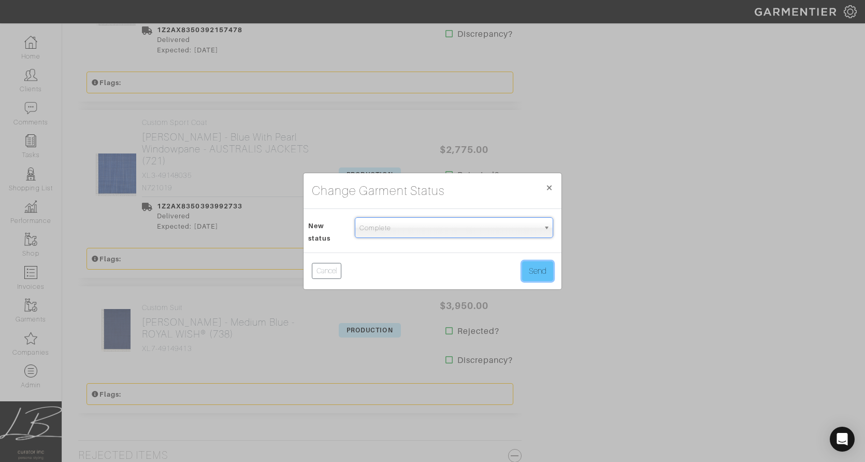
click at [529, 269] on button "Send" at bounding box center [537, 271] width 31 height 20
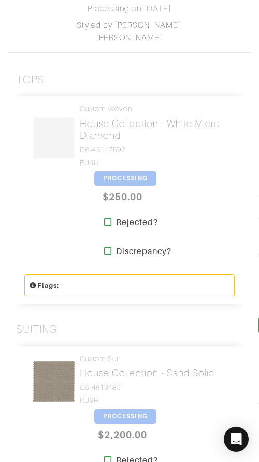
scroll to position [191, 0]
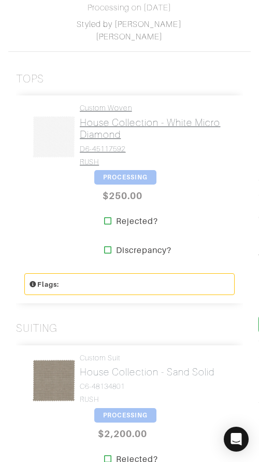
click at [103, 138] on h2 "House Collection - White Micro Diamond" at bounding box center [153, 129] width 147 height 24
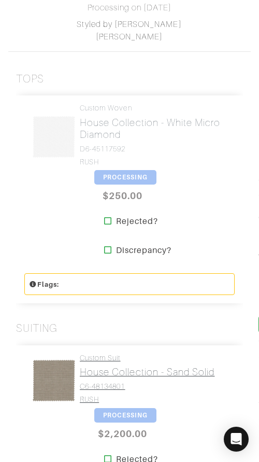
click at [96, 384] on h4 "C6-48134801" at bounding box center [147, 386] width 135 height 9
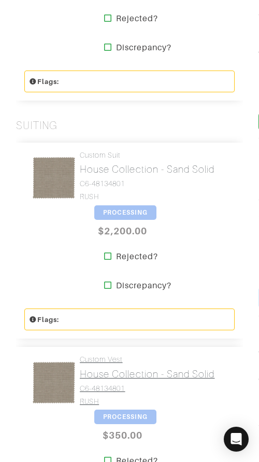
scroll to position [398, 0]
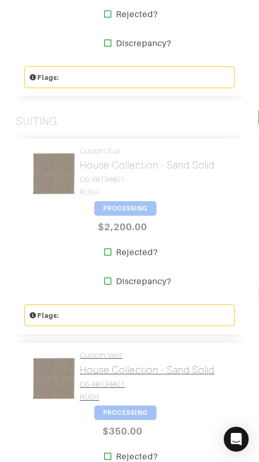
click at [103, 366] on h2 "House Collection - Sand Solid" at bounding box center [147, 370] width 135 height 12
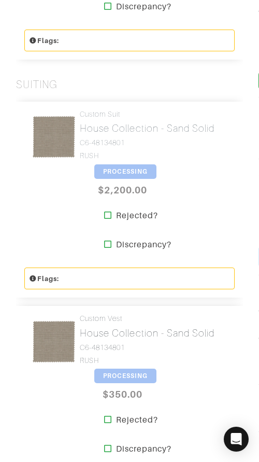
scroll to position [0, 0]
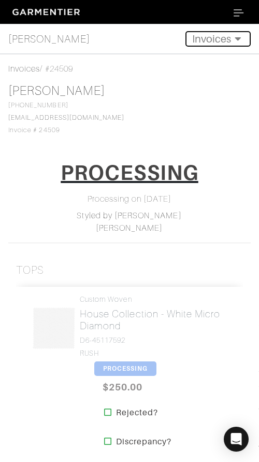
click at [226, 41] on button "Invoices" at bounding box center [217, 39] width 65 height 16
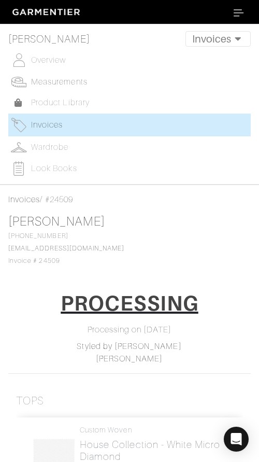
click at [61, 79] on span "Measurements" at bounding box center [59, 81] width 56 height 9
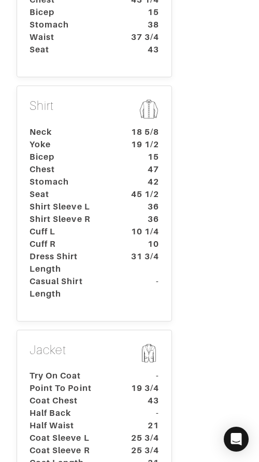
scroll to position [356, 0]
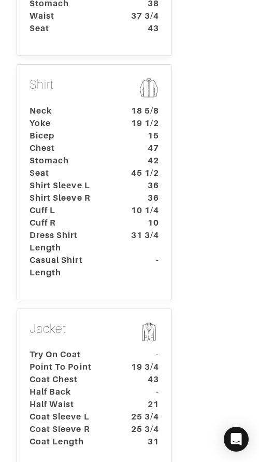
click at [105, 348] on dt "Try On Coat" at bounding box center [70, 354] width 97 height 12
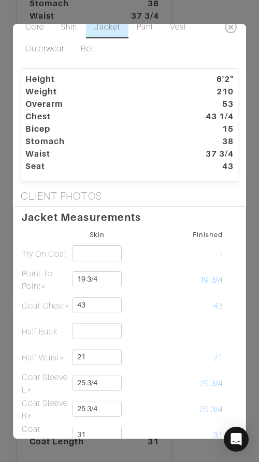
scroll to position [0, 0]
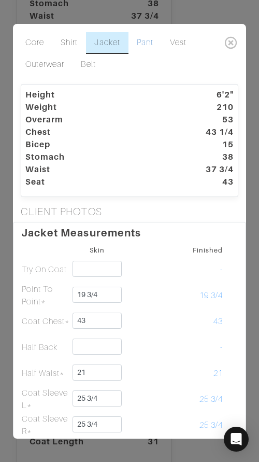
click at [142, 42] on link "Pant" at bounding box center [144, 43] width 33 height 22
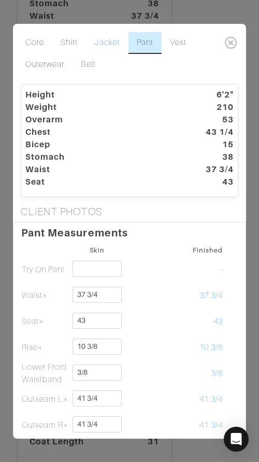
click at [108, 42] on link "Jacket" at bounding box center [107, 43] width 42 height 22
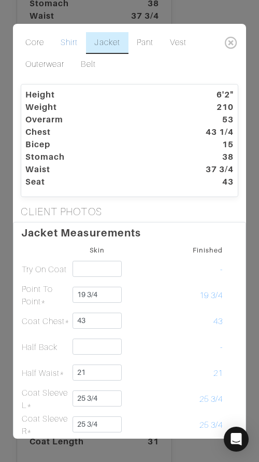
click at [62, 41] on link "Shirt" at bounding box center [69, 43] width 34 height 22
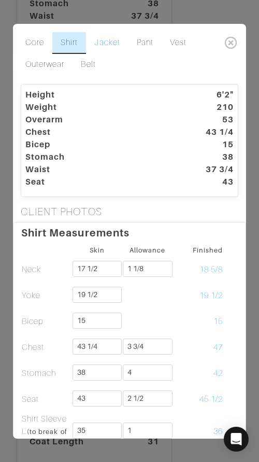
click at [103, 41] on link "Jacket" at bounding box center [107, 43] width 42 height 22
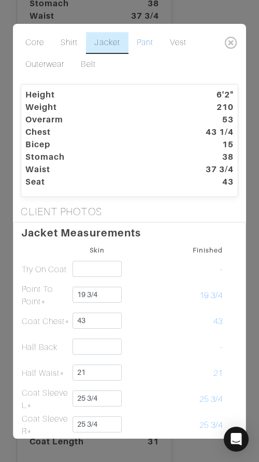
click at [144, 40] on link "Pant" at bounding box center [144, 43] width 33 height 22
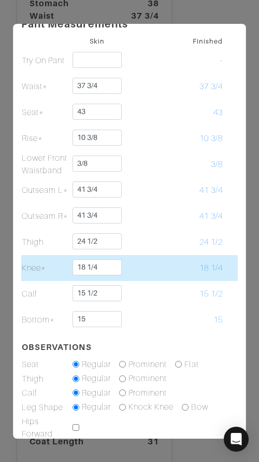
scroll to position [207, 0]
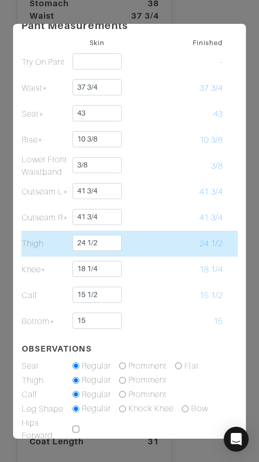
click at [153, 252] on td at bounding box center [147, 244] width 51 height 26
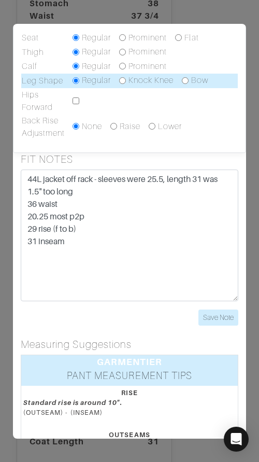
scroll to position [531, 0]
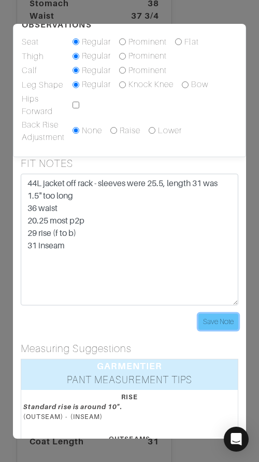
click at [214, 320] on input "Save Note" at bounding box center [218, 321] width 40 height 16
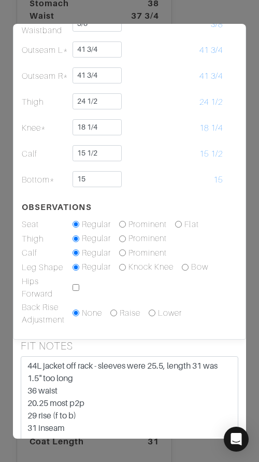
scroll to position [213, 0]
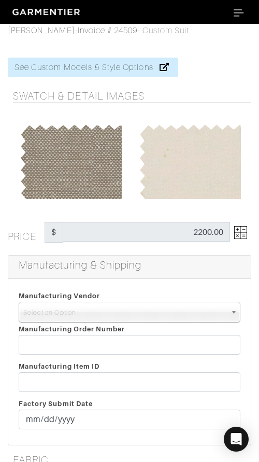
click at [237, 230] on img at bounding box center [240, 232] width 13 height 13
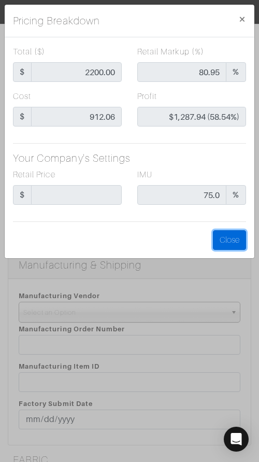
click at [233, 239] on button "Close" at bounding box center [229, 240] width 33 height 20
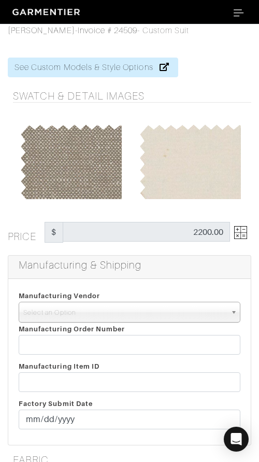
drag, startPoint x: 159, startPoint y: 273, endPoint x: 155, endPoint y: 266, distance: 7.5
click at [160, 272] on div "Manufacturing & Shipping" at bounding box center [129, 266] width 242 height 23
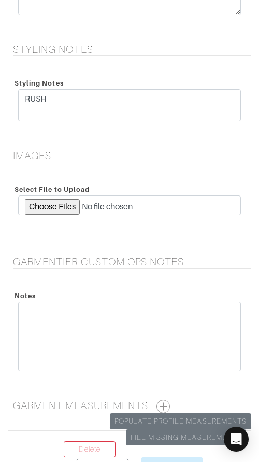
scroll to position [2232, 0]
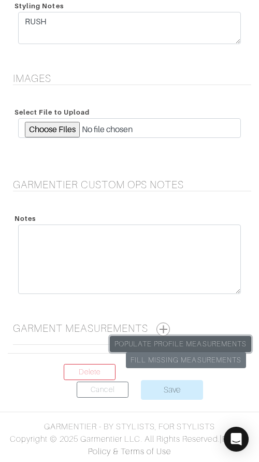
click at [192, 343] on link "Populate Profile Measurements" at bounding box center [180, 344] width 141 height 16
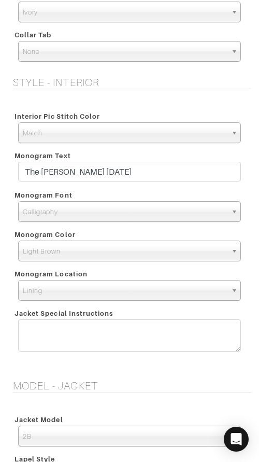
scroll to position [1156, 0]
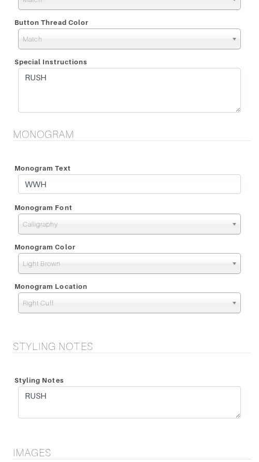
scroll to position [1451, 0]
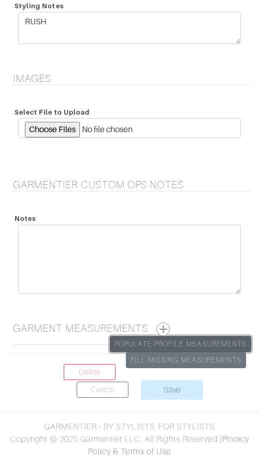
click at [197, 340] on link "Populate Profile Measurements" at bounding box center [180, 344] width 141 height 16
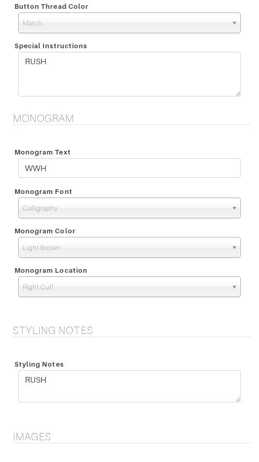
scroll to position [1094, 0]
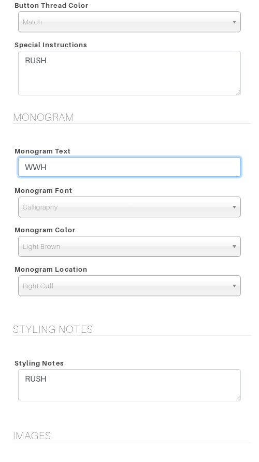
drag, startPoint x: 126, startPoint y: 163, endPoint x: 141, endPoint y: 147, distance: 22.0
click at [128, 152] on div "Monogram Text WWH" at bounding box center [129, 161] width 238 height 39
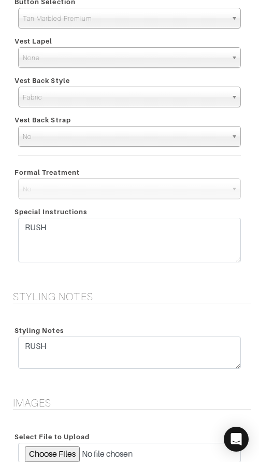
scroll to position [1306, 0]
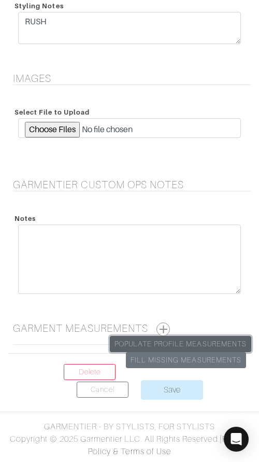
click at [198, 342] on link "Populate Profile Measurements" at bounding box center [180, 344] width 141 height 16
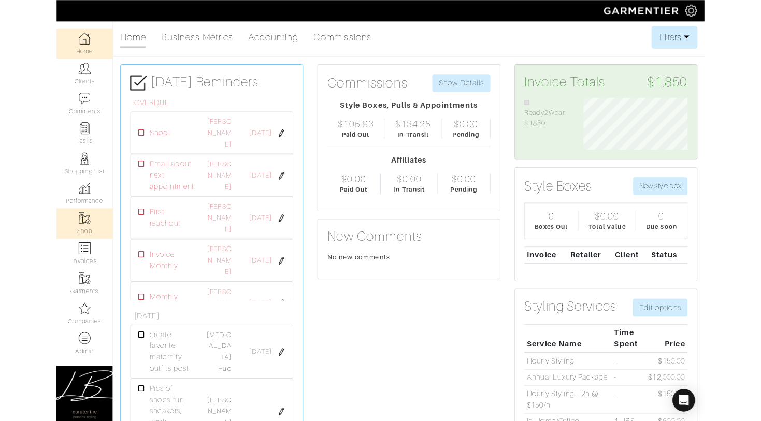
scroll to position [59, 132]
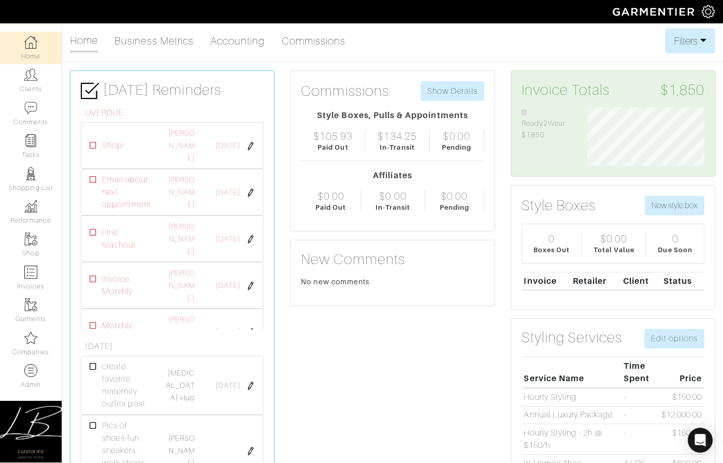
click at [259, 49] on div "Home Business Metrics Accounting Commissions Filters Filter Options Date Range:…" at bounding box center [393, 40] width 646 height 25
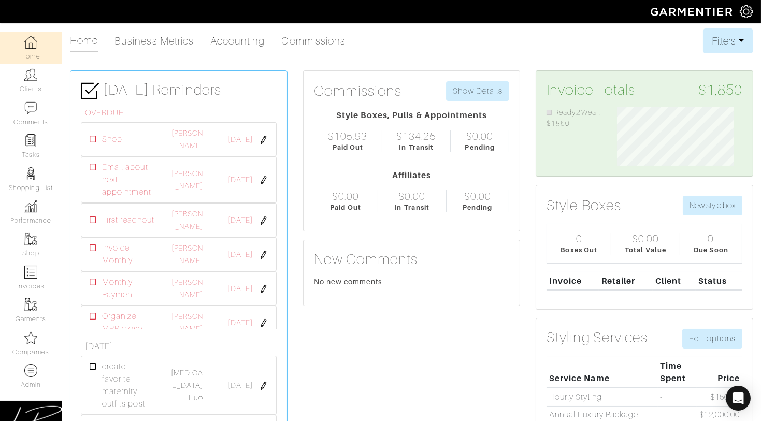
scroll to position [62, 140]
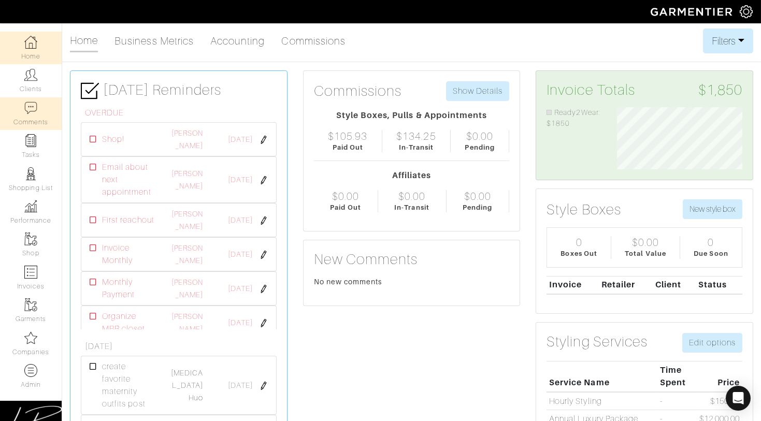
click at [41, 112] on link "Comments" at bounding box center [31, 113] width 62 height 33
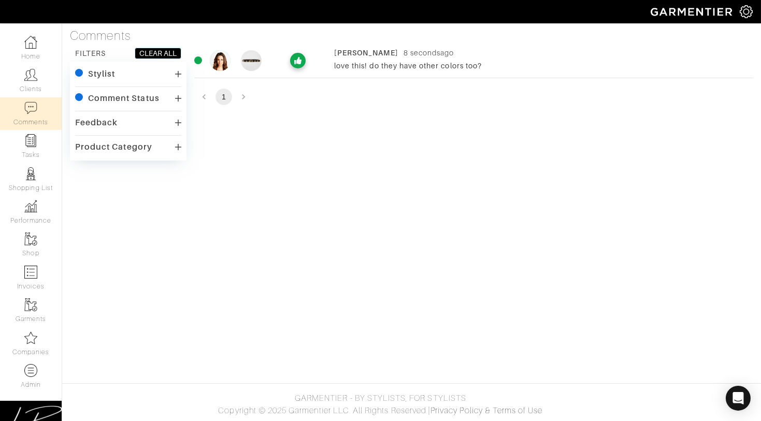
click at [259, 64] on div "love this! do they have other colors too?" at bounding box center [541, 66] width 414 height 10
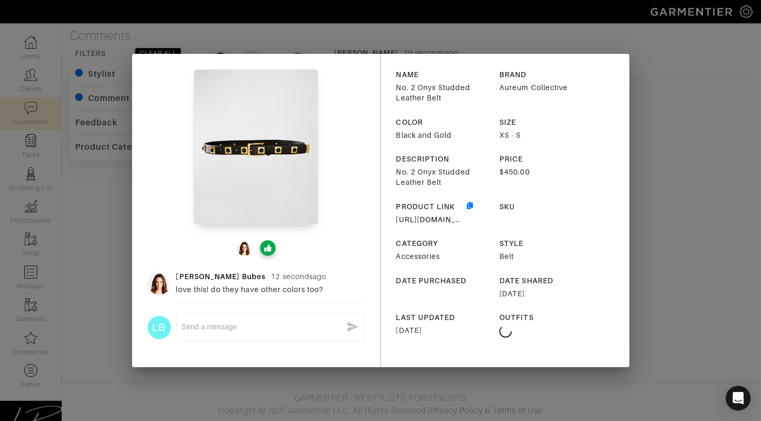
click at [237, 312] on div "LB x" at bounding box center [256, 330] width 217 height 44
click at [246, 321] on div "x" at bounding box center [270, 327] width 177 height 17
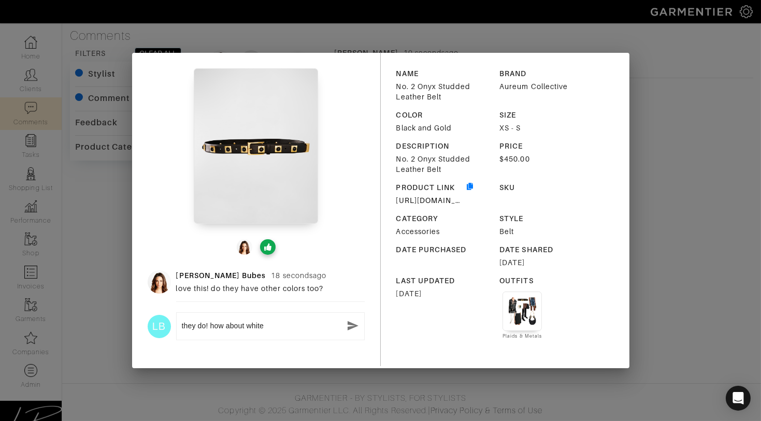
type textarea "they do! how about white?"
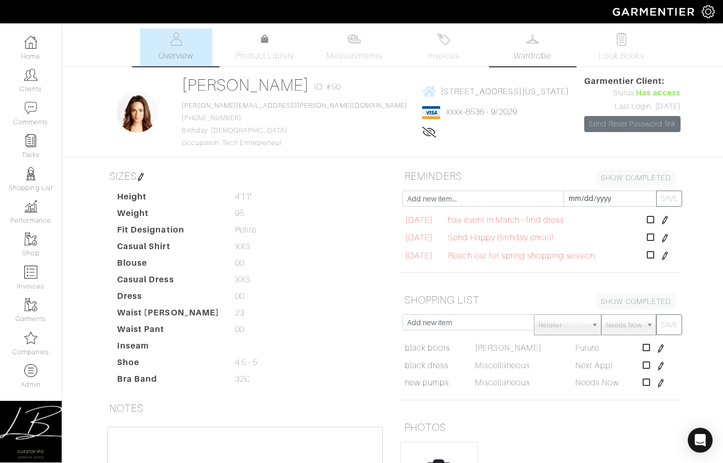
click at [529, 51] on span "Wardrobe" at bounding box center [532, 56] width 37 height 12
drag, startPoint x: 634, startPoint y: 52, endPoint x: 617, endPoint y: 50, distance: 17.2
click at [634, 52] on span "Look Books" at bounding box center [622, 56] width 46 height 12
click at [669, 239] on img at bounding box center [665, 238] width 8 height 8
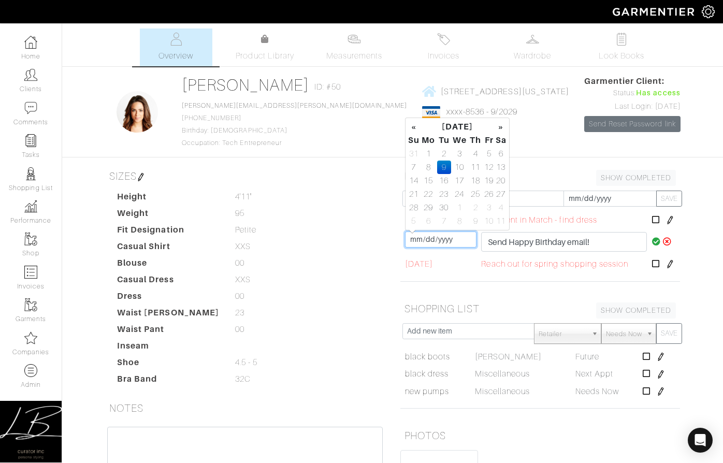
click at [423, 237] on input "2025-09-09" at bounding box center [440, 240] width 71 height 16
type input "2025-09-15"
click at [656, 241] on icon at bounding box center [656, 241] width 9 height 8
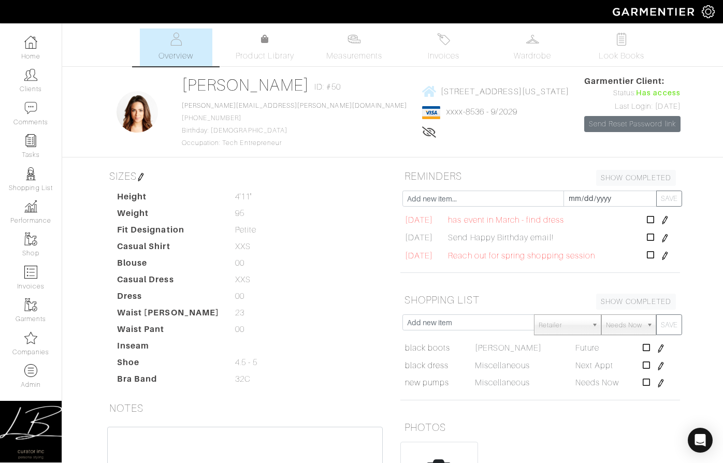
click at [379, 224] on dd "Petite Petite" at bounding box center [309, 230] width 165 height 12
click at [339, 218] on dd "95 95" at bounding box center [309, 213] width 165 height 12
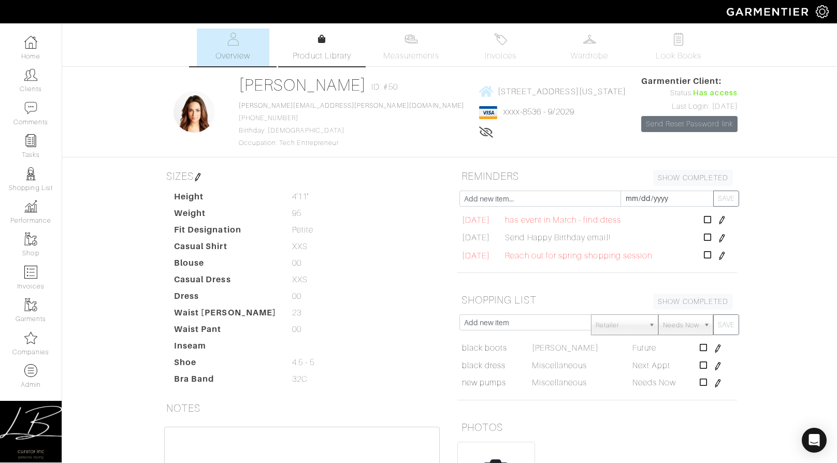
click at [314, 50] on span "Product Library" at bounding box center [322, 56] width 59 height 12
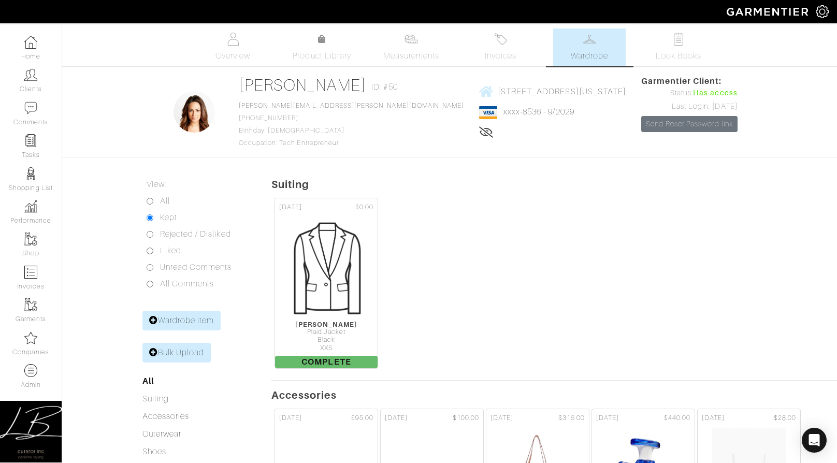
click at [723, 11] on img at bounding box center [822, 11] width 13 height 13
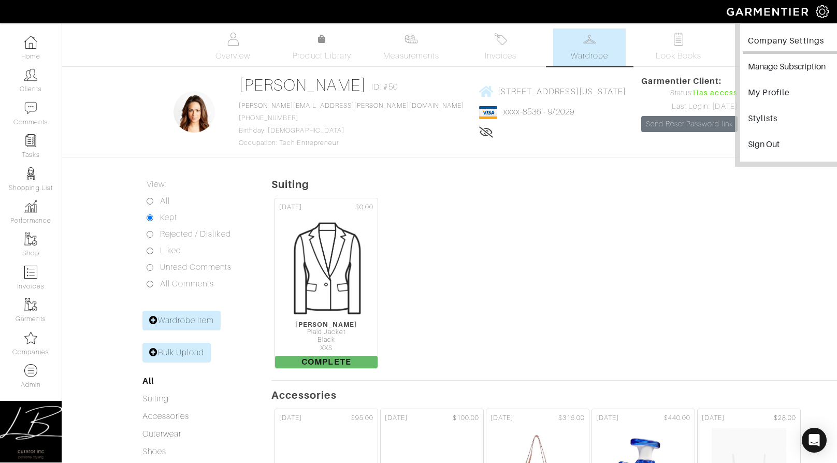
click at [723, 41] on link "Company Settings" at bounding box center [793, 42] width 101 height 23
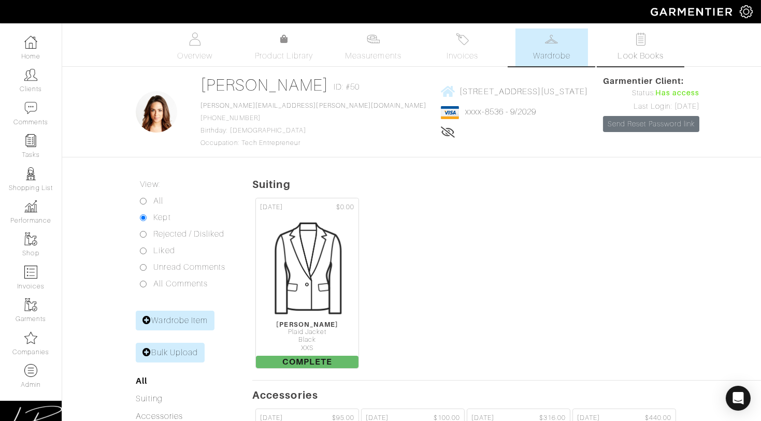
click at [637, 42] on img at bounding box center [640, 39] width 13 height 13
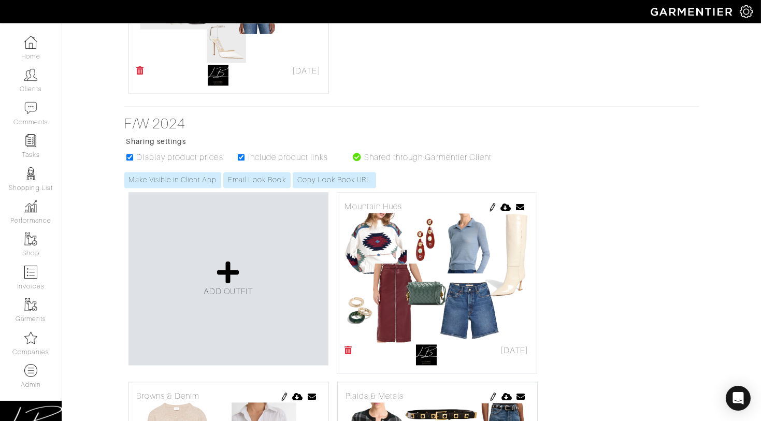
scroll to position [4764, 0]
click at [319, 177] on link "Copy Look Book URL" at bounding box center [334, 180] width 83 height 16
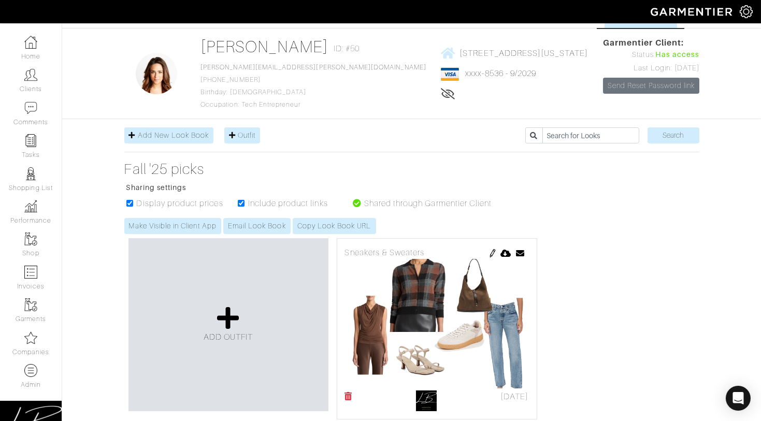
scroll to position [0, 0]
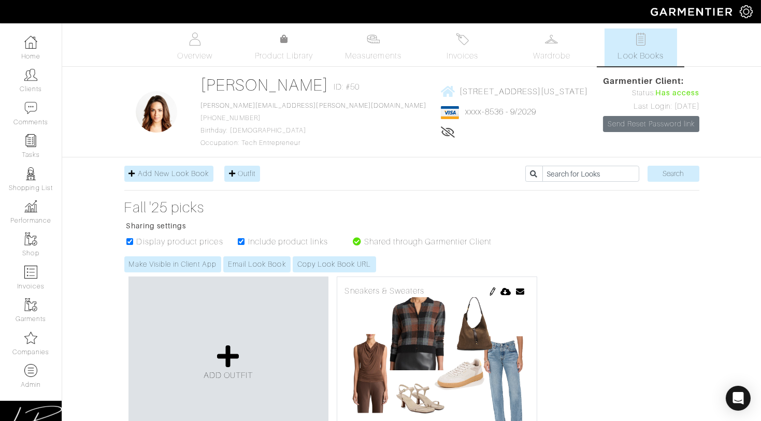
click at [255, 268] on link "Email Look Book" at bounding box center [256, 264] width 67 height 16
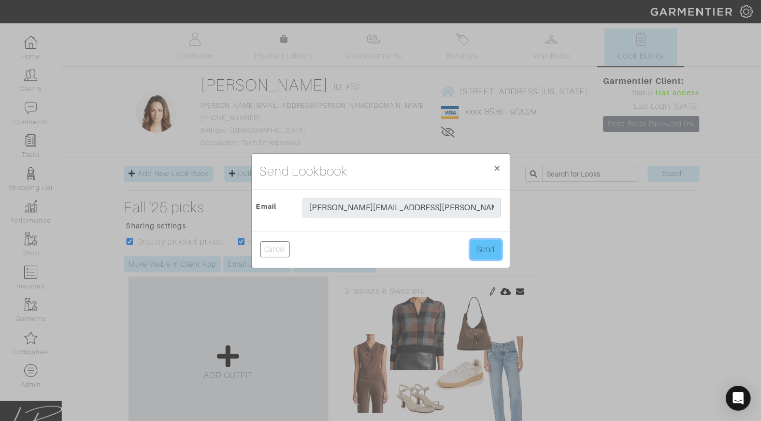
click at [479, 248] on button "Send" at bounding box center [485, 250] width 31 height 20
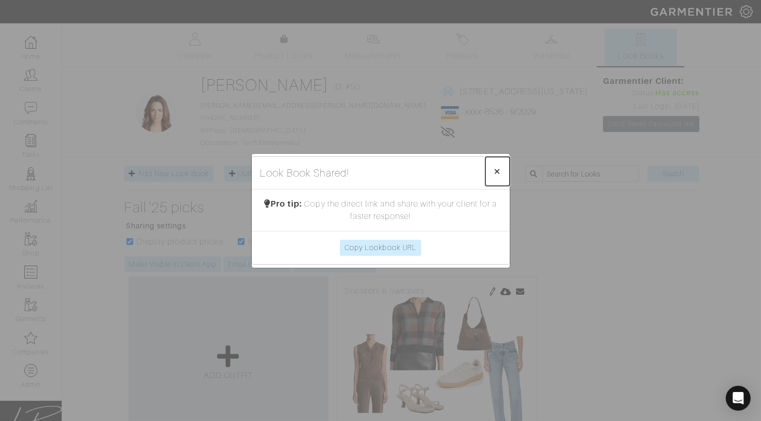
click at [497, 167] on span "×" at bounding box center [498, 171] width 8 height 14
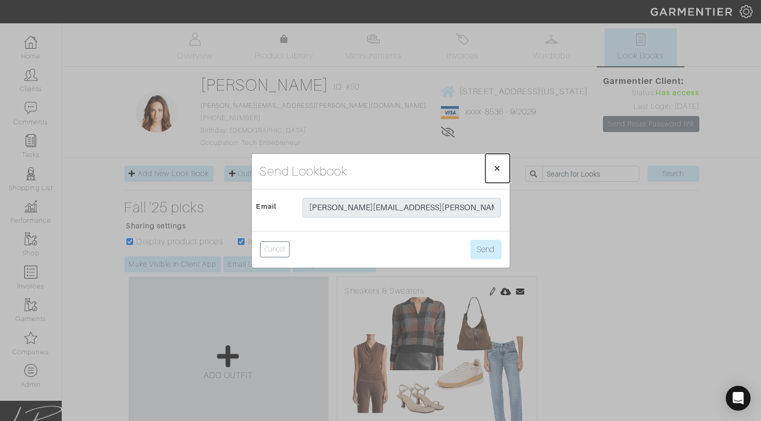
click at [498, 164] on span "×" at bounding box center [498, 168] width 8 height 14
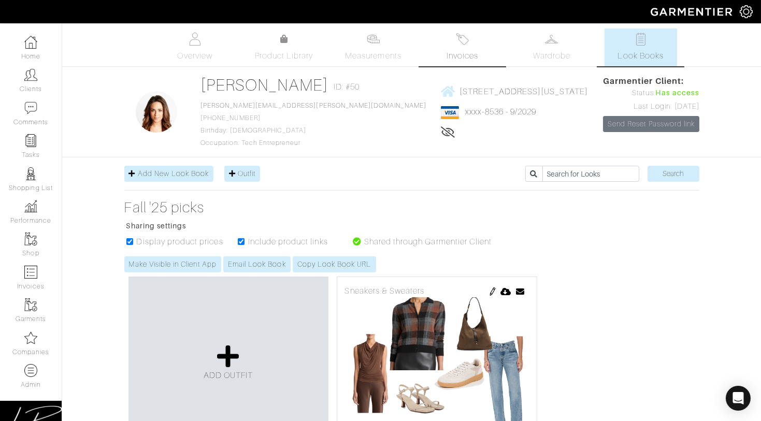
click at [462, 44] on img at bounding box center [462, 39] width 13 height 13
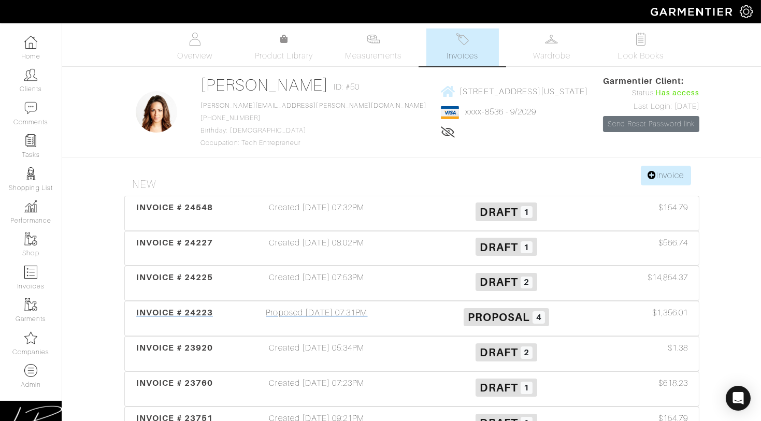
click at [363, 309] on div "Proposed 07/30/25 07:31PM" at bounding box center [317, 319] width 190 height 24
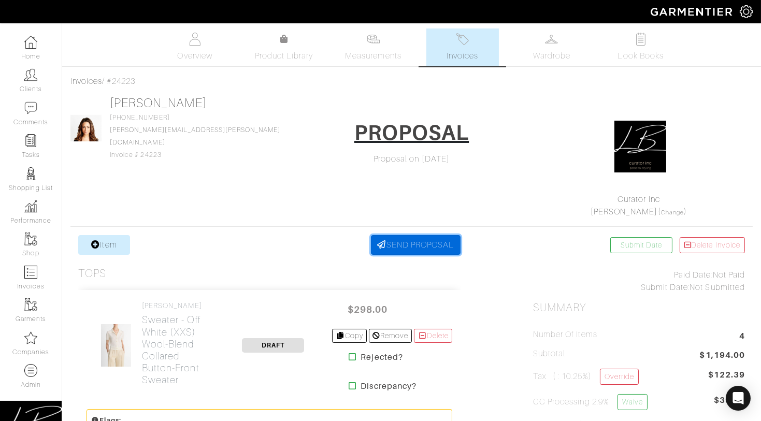
click at [431, 252] on link "SEND PROPOSAL" at bounding box center [416, 245] width 90 height 20
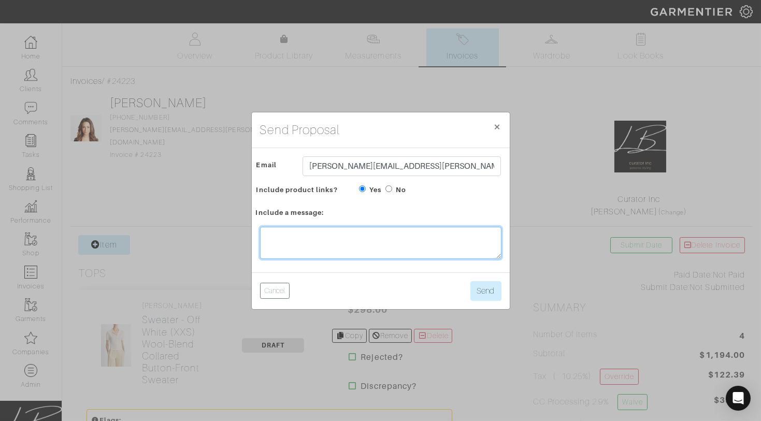
click at [413, 231] on textarea at bounding box center [380, 243] width 241 height 32
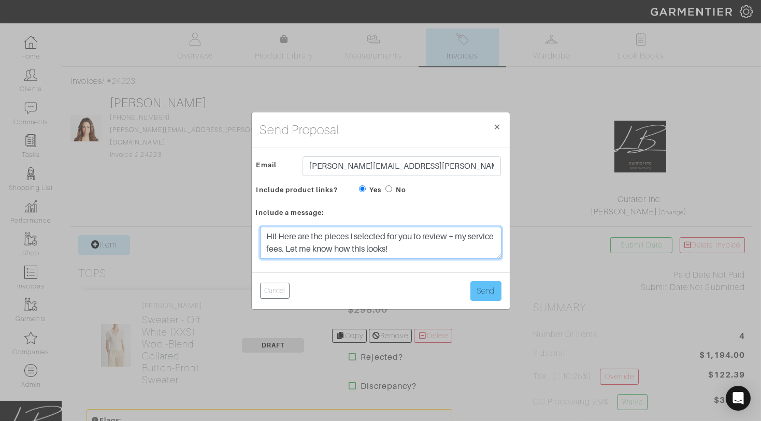
type textarea "Hi! Here are the pieces I selected for you to review + my service fees. Let me …"
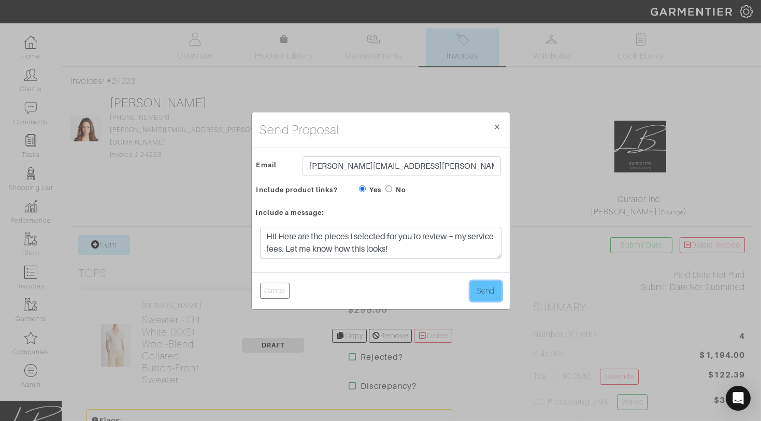
click at [480, 288] on button "Send" at bounding box center [485, 291] width 31 height 20
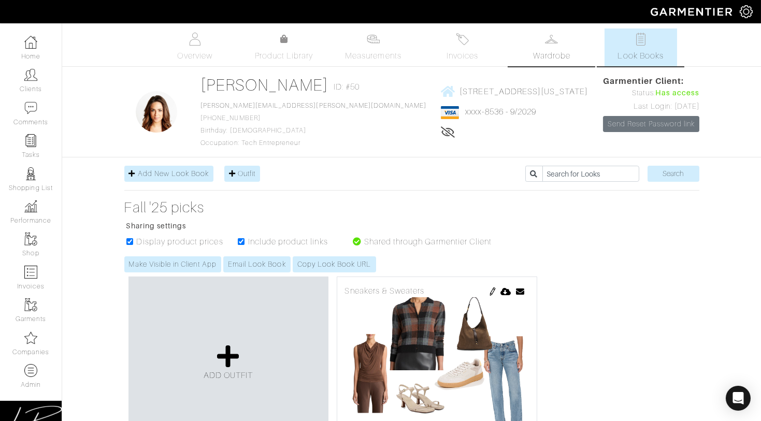
click at [562, 52] on span "Wardrobe" at bounding box center [551, 56] width 37 height 12
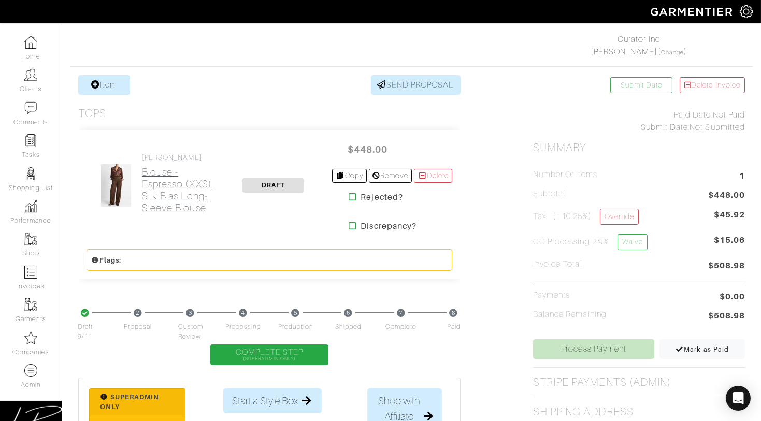
scroll to position [165, 0]
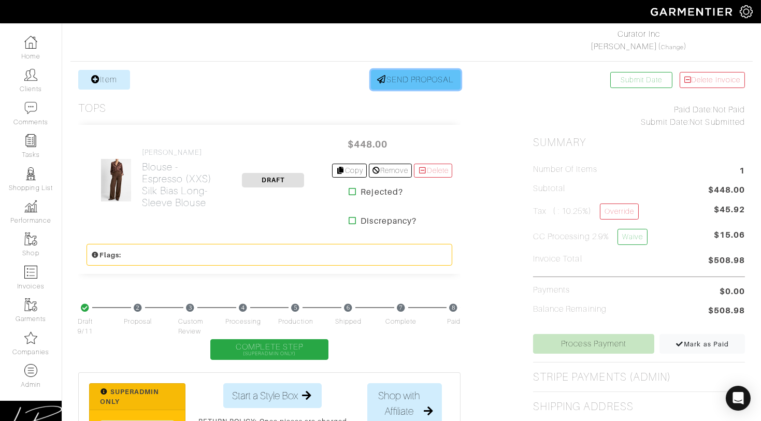
click at [399, 82] on link "SEND PROPOSAL" at bounding box center [416, 80] width 90 height 20
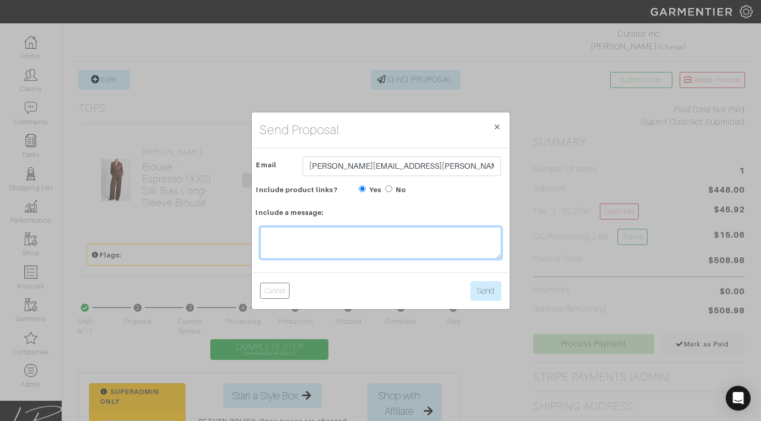
click at [353, 235] on textarea at bounding box center [380, 243] width 241 height 32
type textarea "testing 123"
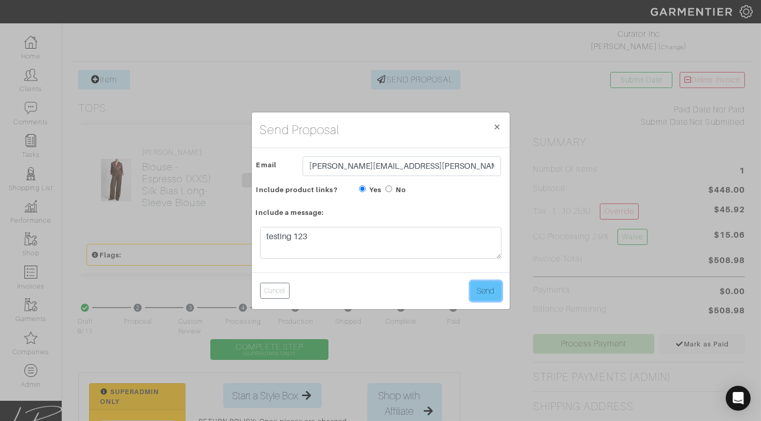
click at [489, 284] on button "Send" at bounding box center [485, 291] width 31 height 20
